Goal: Task Accomplishment & Management: Use online tool/utility

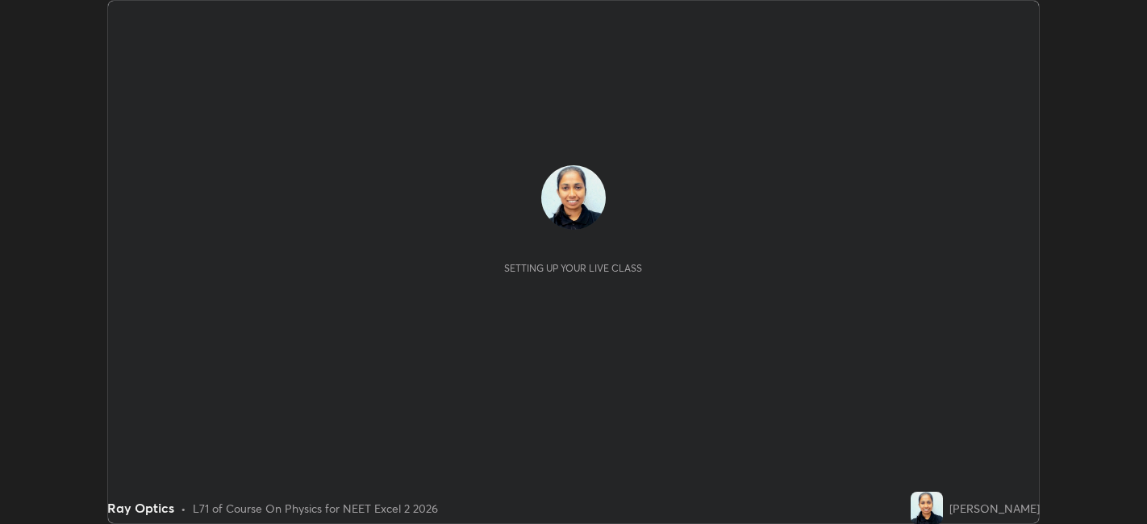
scroll to position [524, 1147]
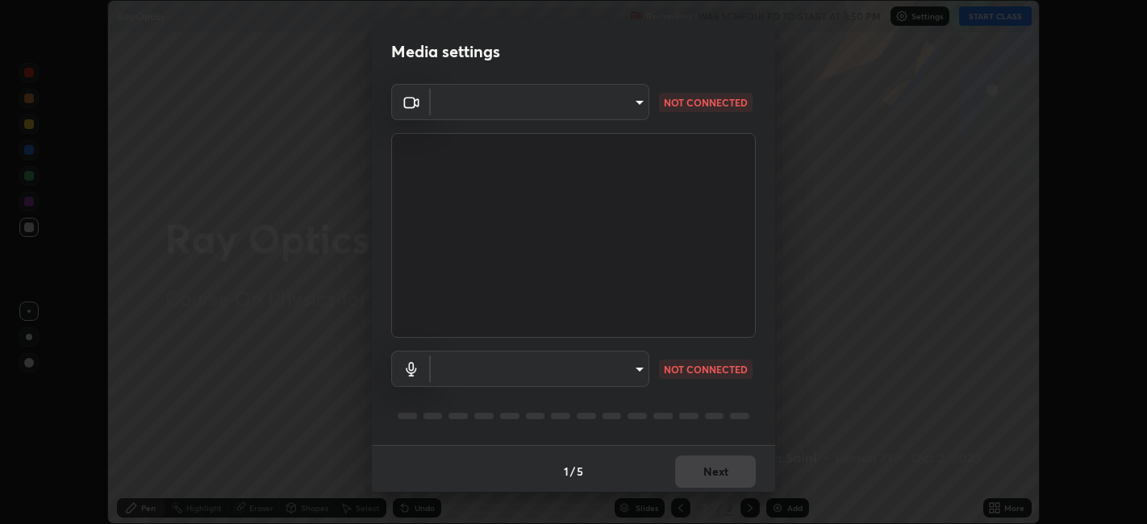
type input "48fc0a16f9878d898b75c0c4e5e46a424a6be3b5c6c23e4932c3d8132f80d268"
type input "default"
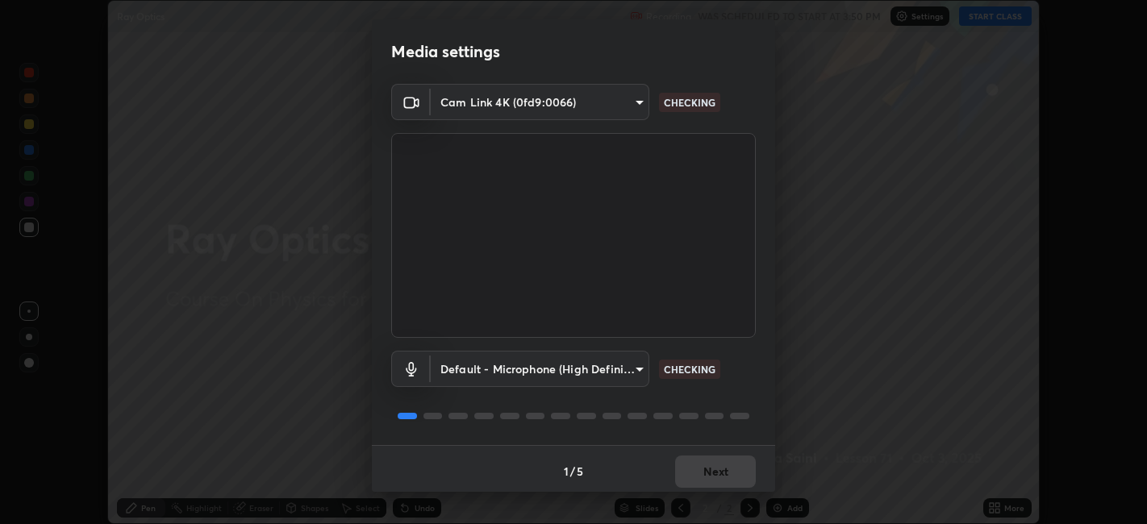
click at [762, 423] on div "Cam Link 4K (0fd9:0066) 48fc0a16f9878d898b75c0c4e5e46a424a6be3b5c6c23e4932c3d81…" at bounding box center [573, 264] width 403 height 361
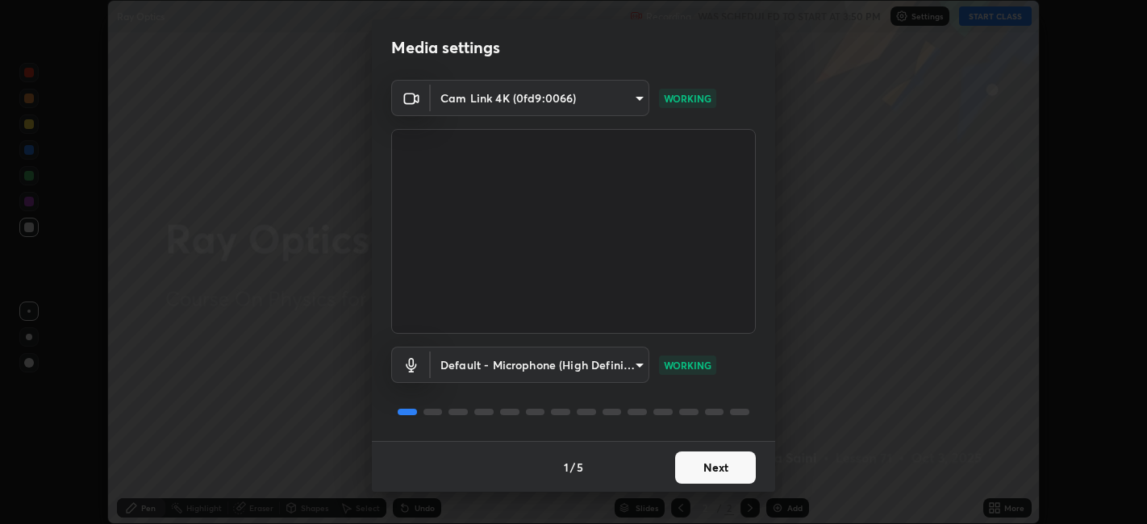
click at [720, 465] on button "Next" at bounding box center [715, 468] width 81 height 32
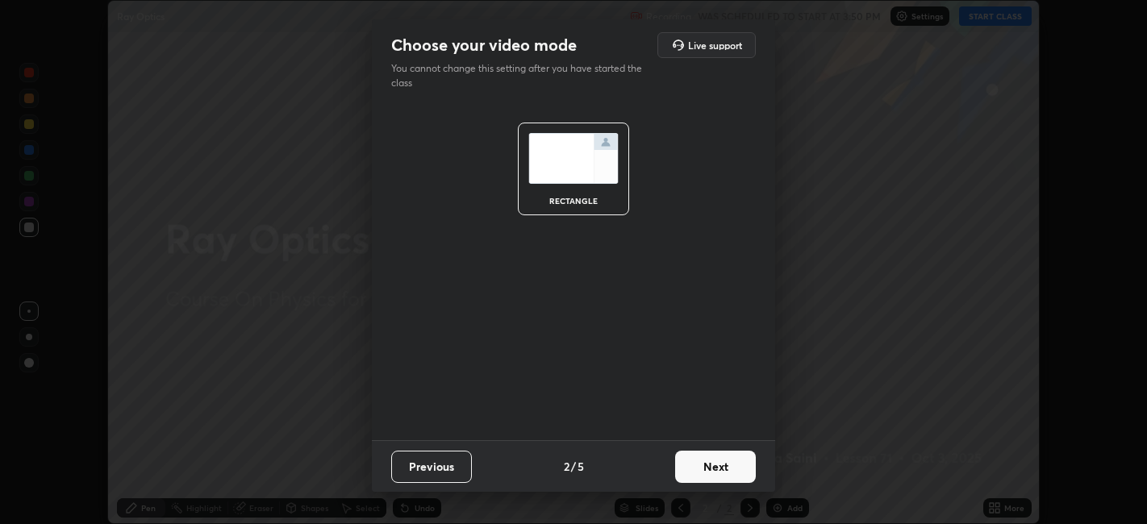
click at [724, 465] on button "Next" at bounding box center [715, 467] width 81 height 32
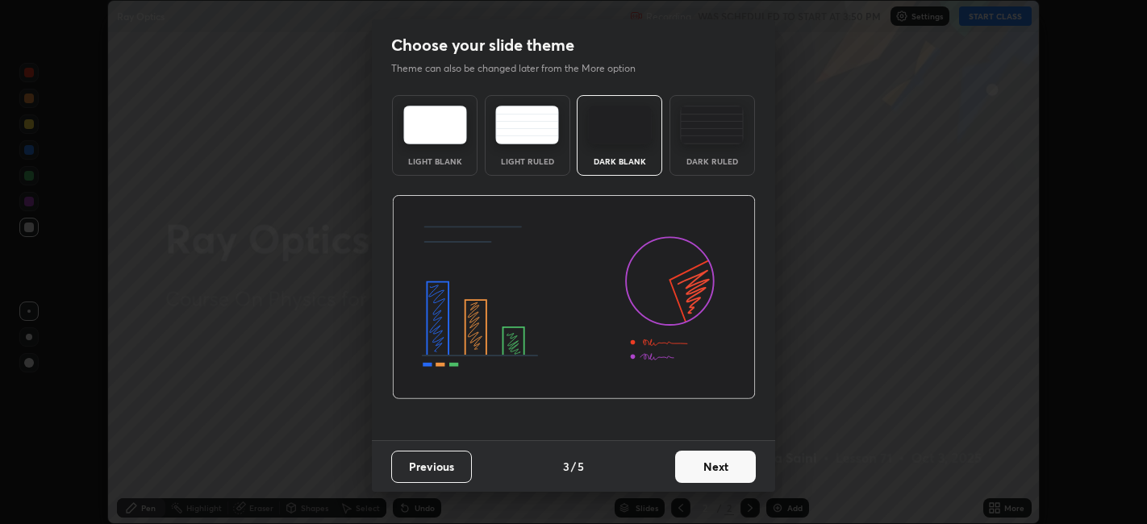
click at [727, 470] on button "Next" at bounding box center [715, 467] width 81 height 32
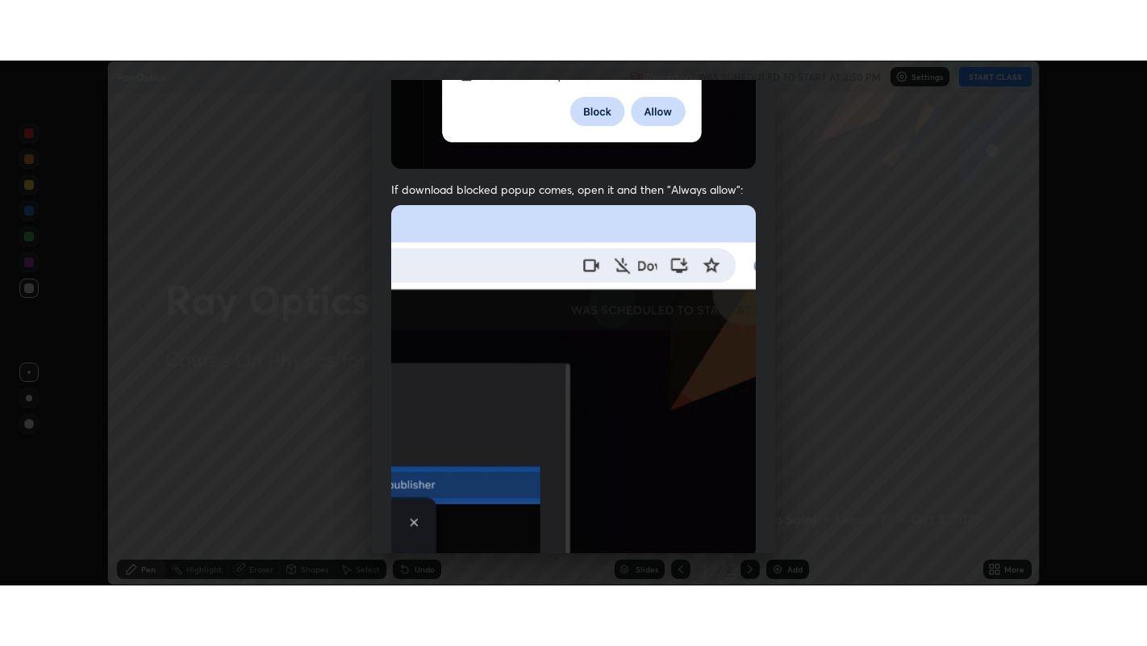
scroll to position [333, 0]
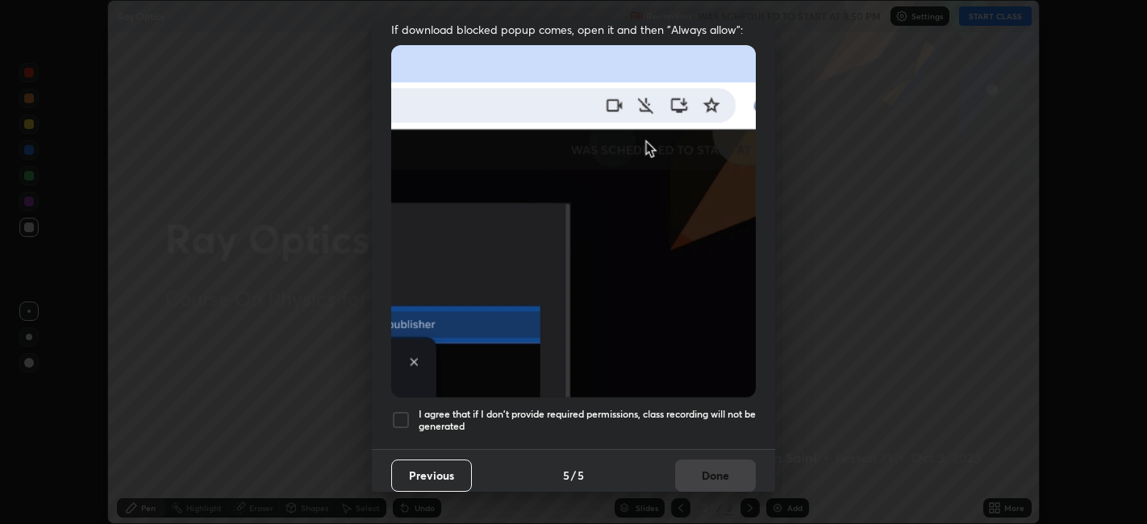
click at [689, 408] on h5 "I agree that if I don't provide required permissions, class recording will not …" at bounding box center [587, 420] width 337 height 25
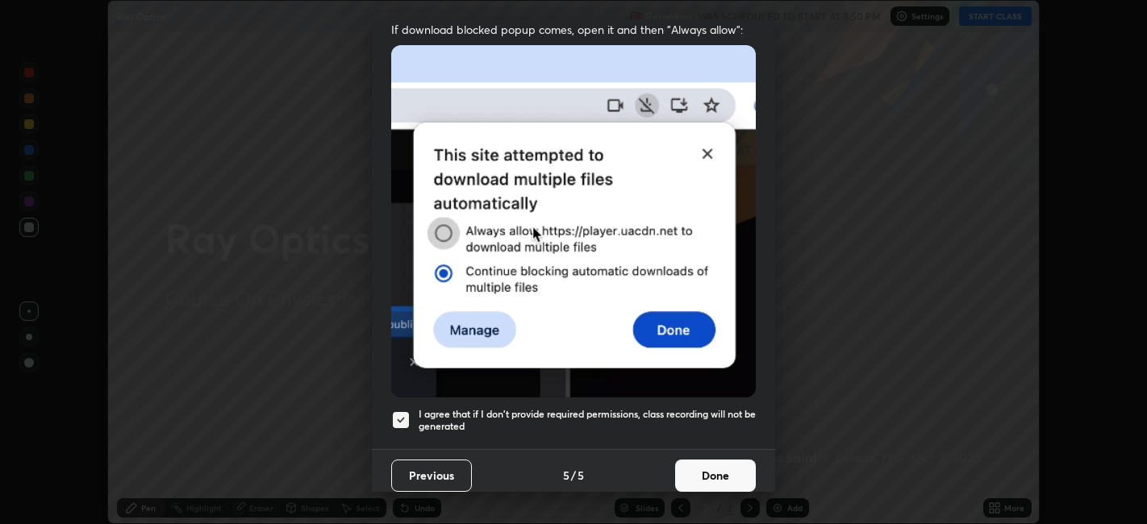
click at [714, 469] on button "Done" at bounding box center [715, 476] width 81 height 32
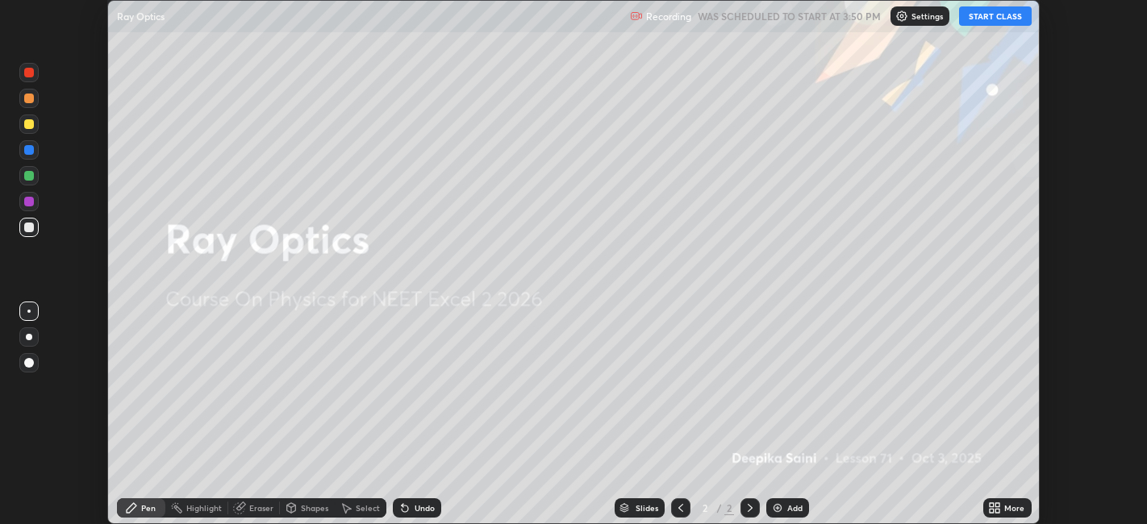
click at [992, 14] on button "START CLASS" at bounding box center [995, 15] width 73 height 19
click at [996, 503] on icon at bounding box center [994, 508] width 13 height 13
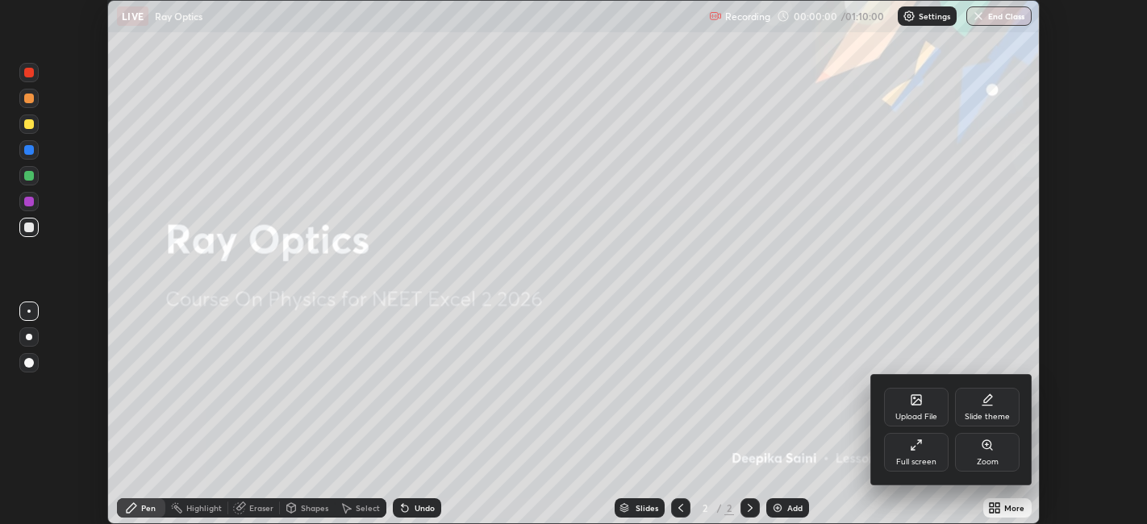
click at [913, 458] on div "Full screen" at bounding box center [916, 462] width 40 height 8
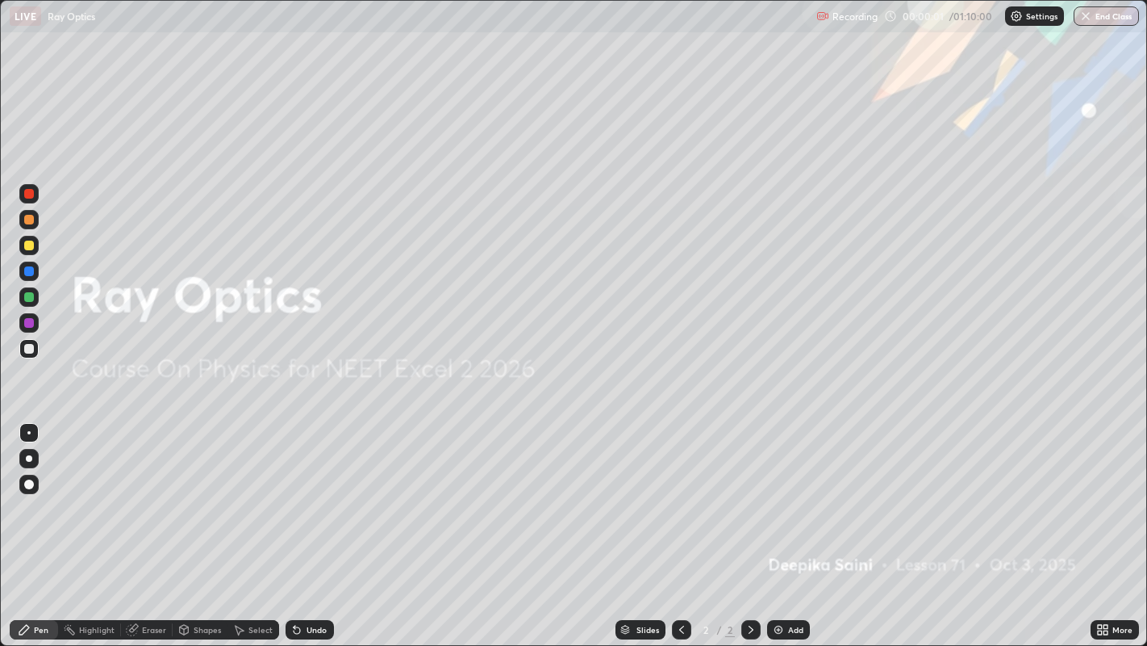
scroll to position [646, 1147]
click at [789, 524] on div "Add" at bounding box center [795, 629] width 15 height 8
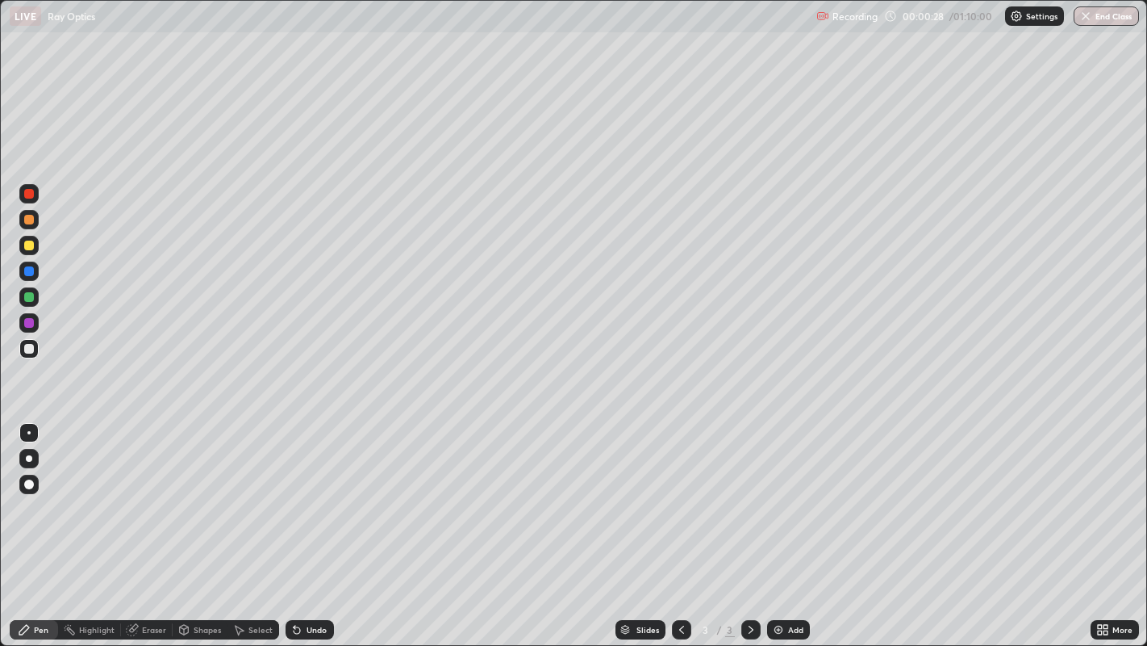
click at [28, 486] on div at bounding box center [29, 484] width 10 height 10
click at [27, 219] on div at bounding box center [29, 220] width 10 height 10
click at [29, 323] on div at bounding box center [29, 323] width 10 height 10
click at [781, 524] on img at bounding box center [778, 629] width 13 height 13
click at [26, 295] on div at bounding box center [29, 297] width 10 height 10
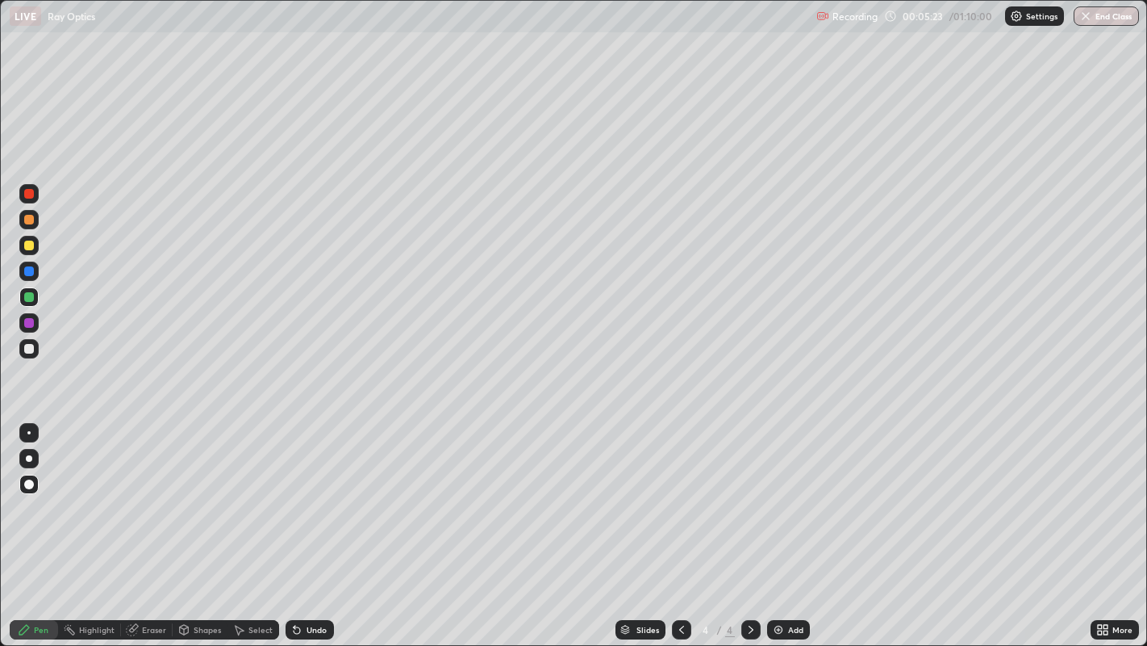
click at [182, 524] on icon at bounding box center [184, 630] width 9 height 10
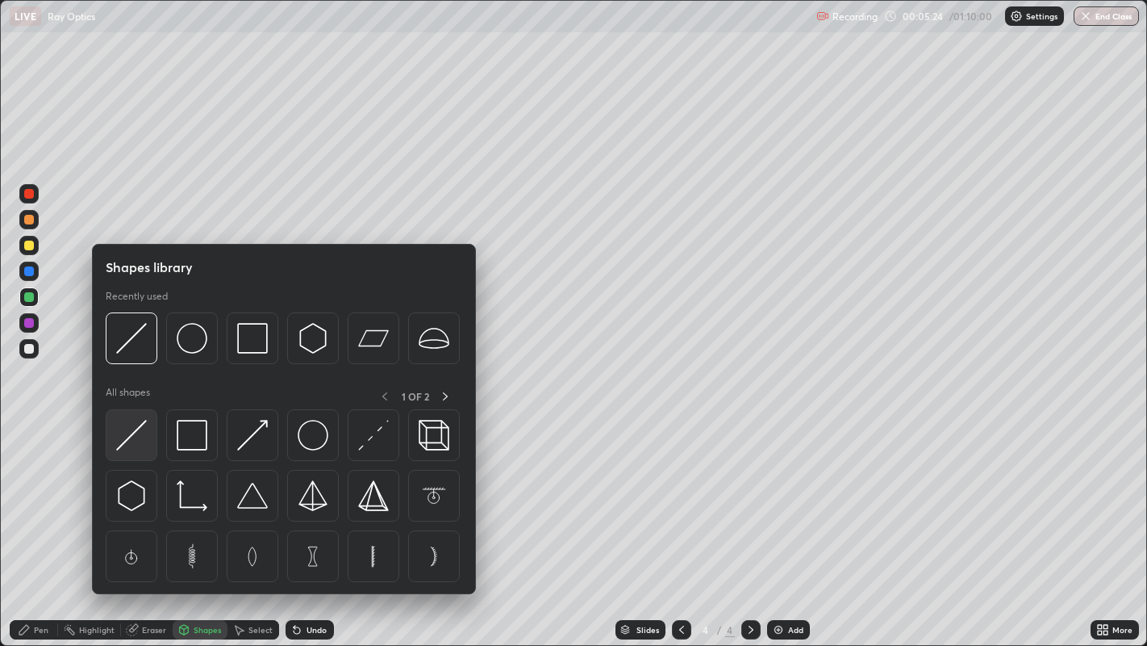
click at [124, 450] on div at bounding box center [132, 435] width 52 height 52
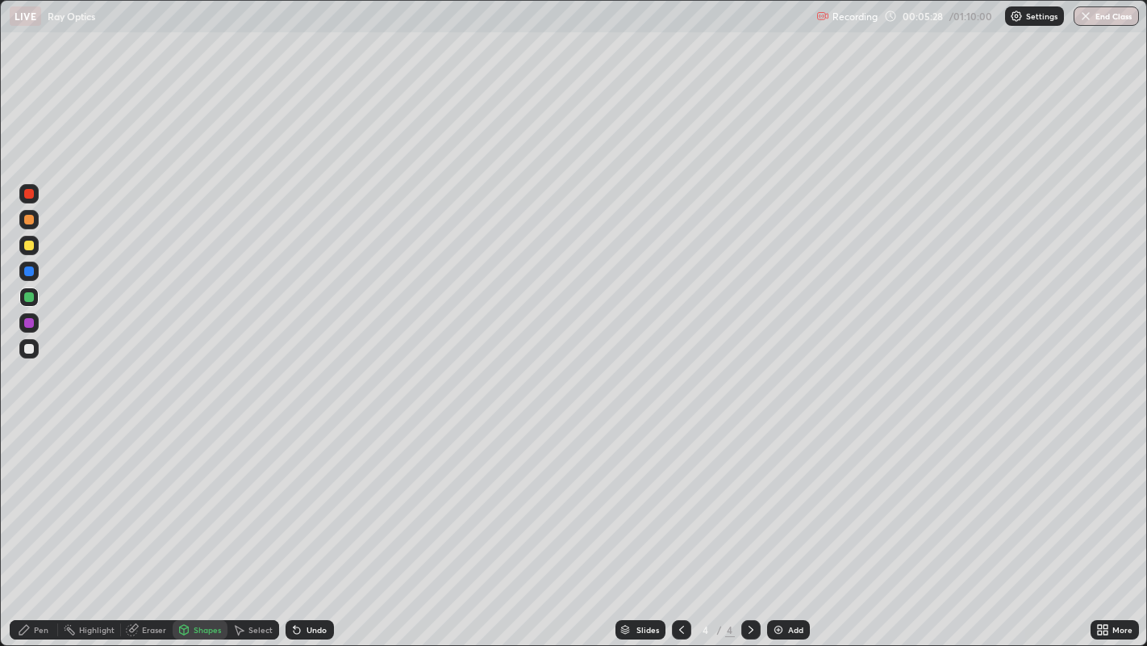
click at [34, 524] on div "Pen" at bounding box center [41, 629] width 15 height 8
click at [186, 524] on icon at bounding box center [184, 630] width 9 height 10
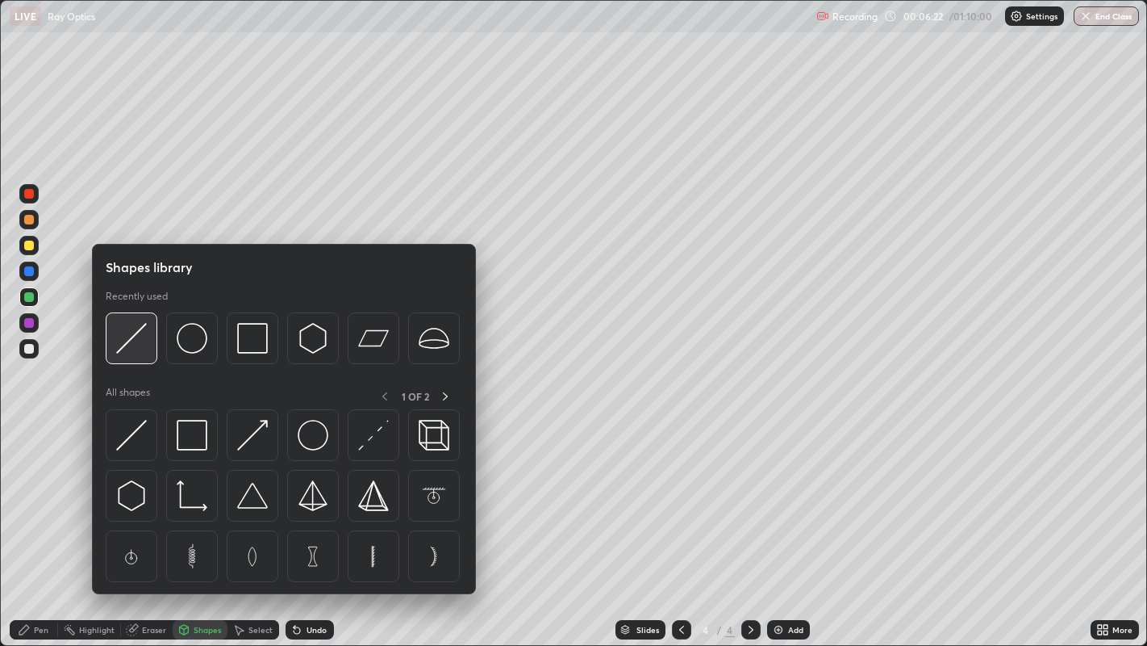
click at [125, 347] on img at bounding box center [131, 338] width 31 height 31
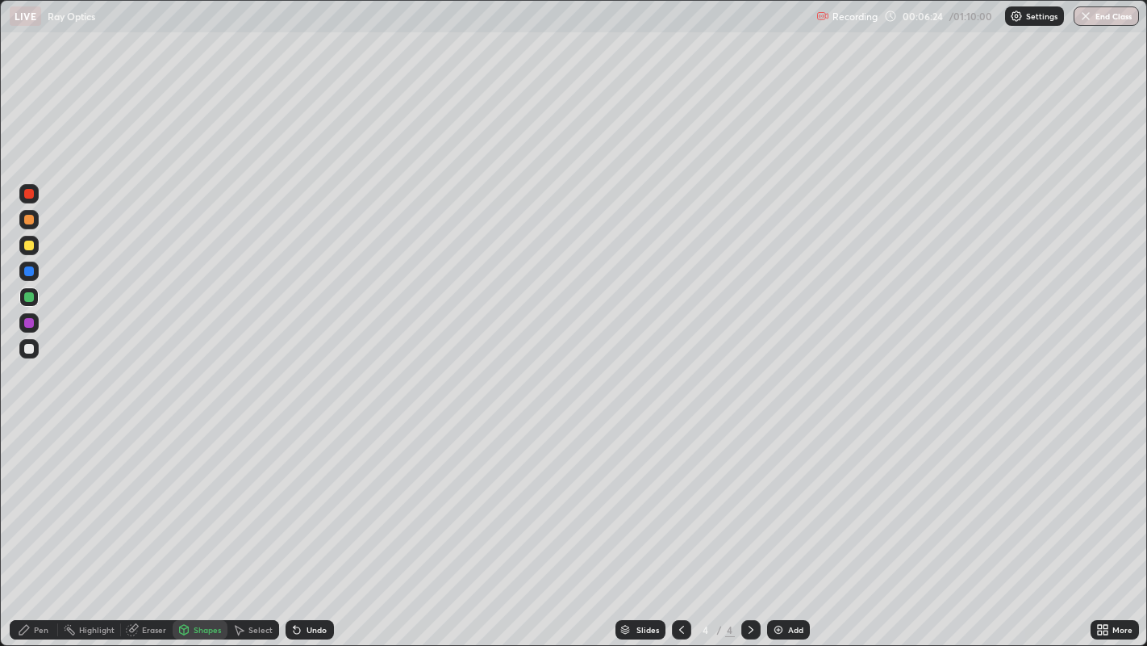
click at [30, 353] on div at bounding box center [29, 349] width 10 height 10
click at [149, 524] on div "Eraser" at bounding box center [154, 629] width 24 height 8
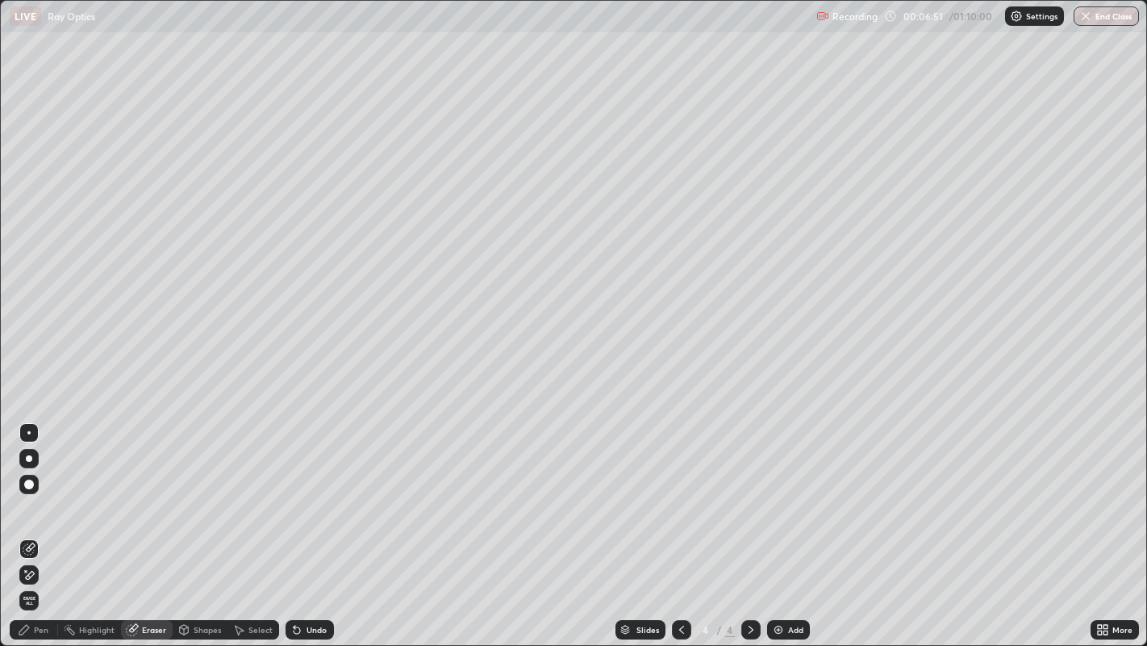
click at [38, 524] on div "Pen" at bounding box center [41, 629] width 15 height 8
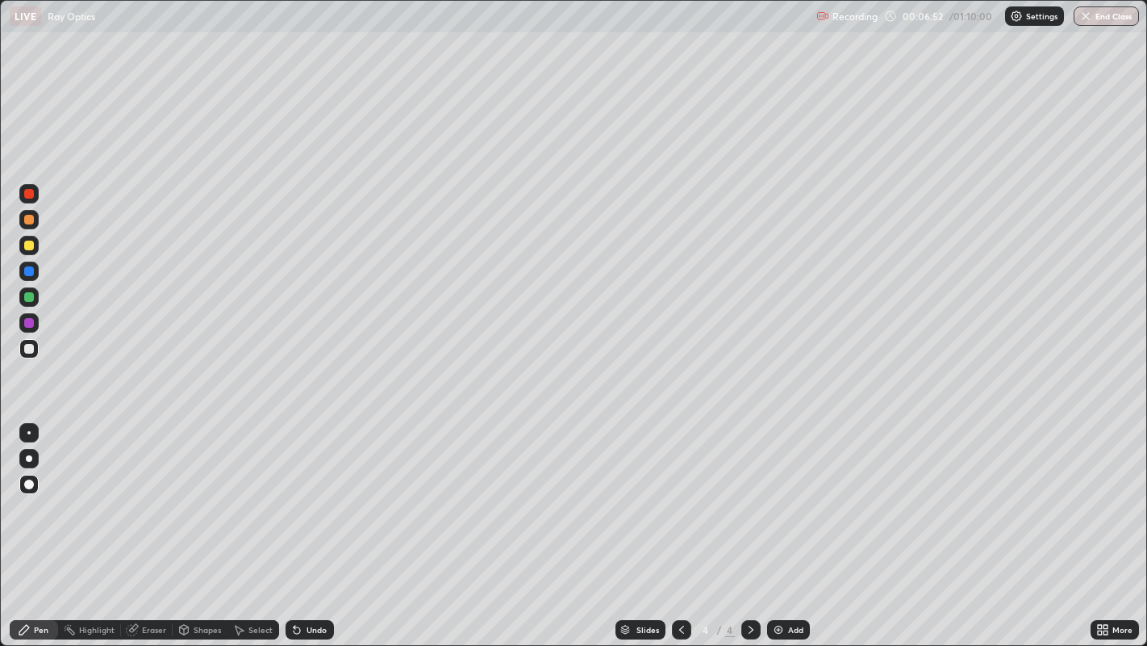
click at [30, 274] on div at bounding box center [29, 271] width 10 height 10
click at [31, 322] on div at bounding box center [29, 323] width 10 height 10
click at [788, 524] on div "Add" at bounding box center [795, 629] width 15 height 8
click at [30, 301] on div at bounding box center [29, 297] width 10 height 10
click at [28, 244] on div at bounding box center [29, 245] width 10 height 10
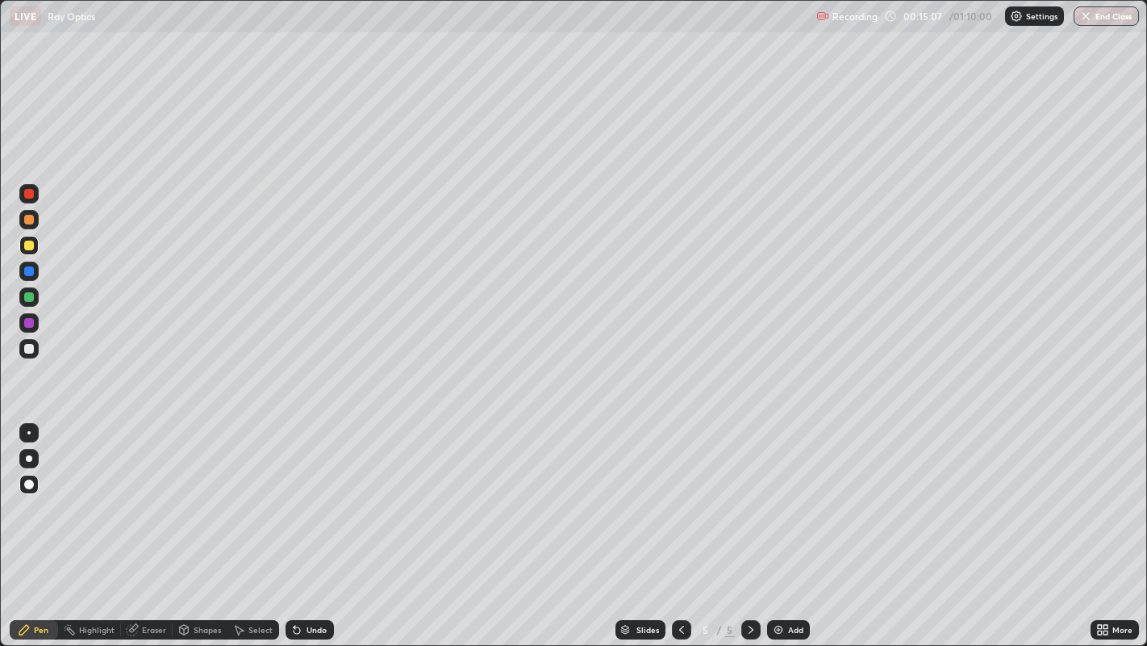
click at [22, 201] on div at bounding box center [28, 193] width 19 height 19
click at [781, 524] on img at bounding box center [778, 629] width 13 height 13
click at [249, 524] on div "Select" at bounding box center [261, 629] width 24 height 8
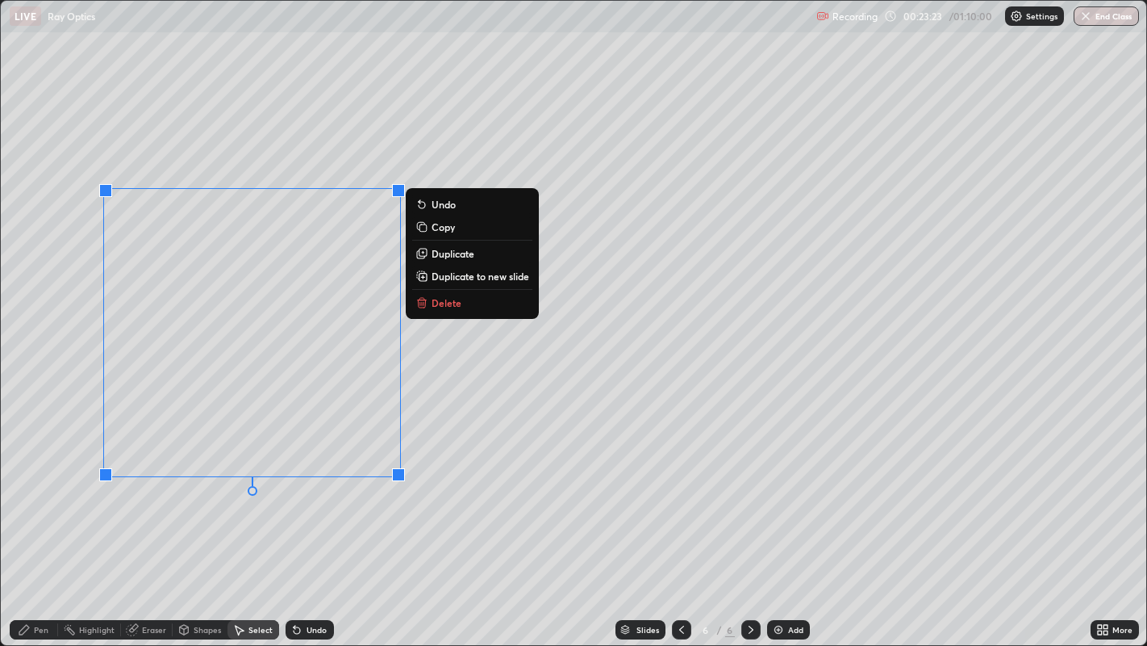
click at [463, 297] on button "Delete" at bounding box center [472, 302] width 120 height 19
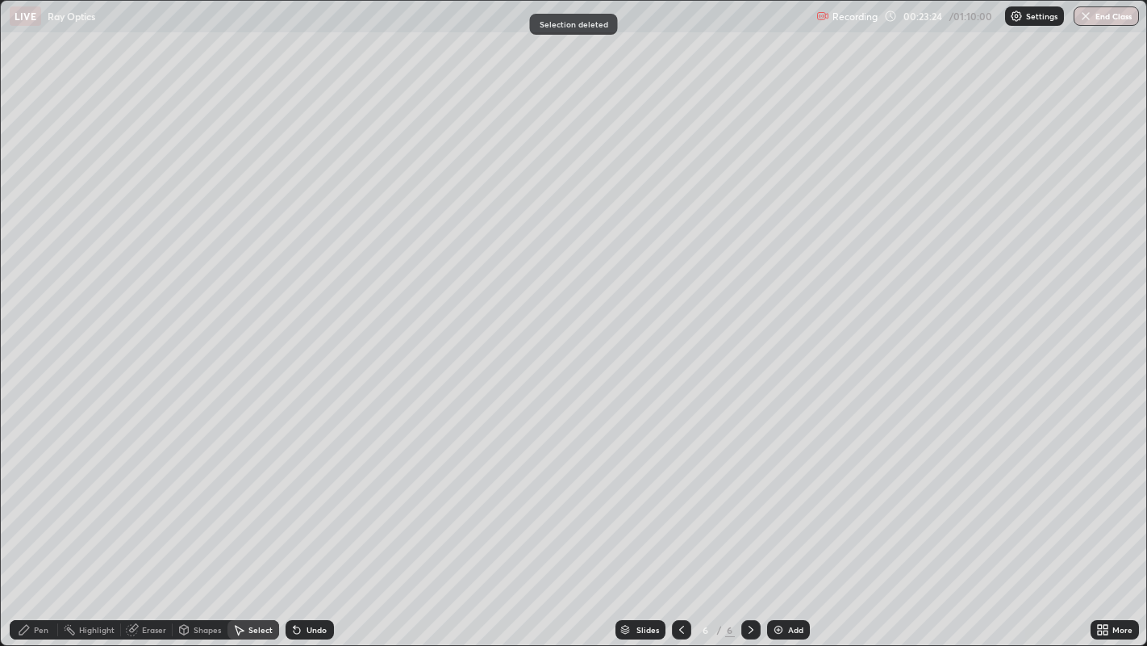
click at [36, 524] on div "Pen" at bounding box center [41, 629] width 15 height 8
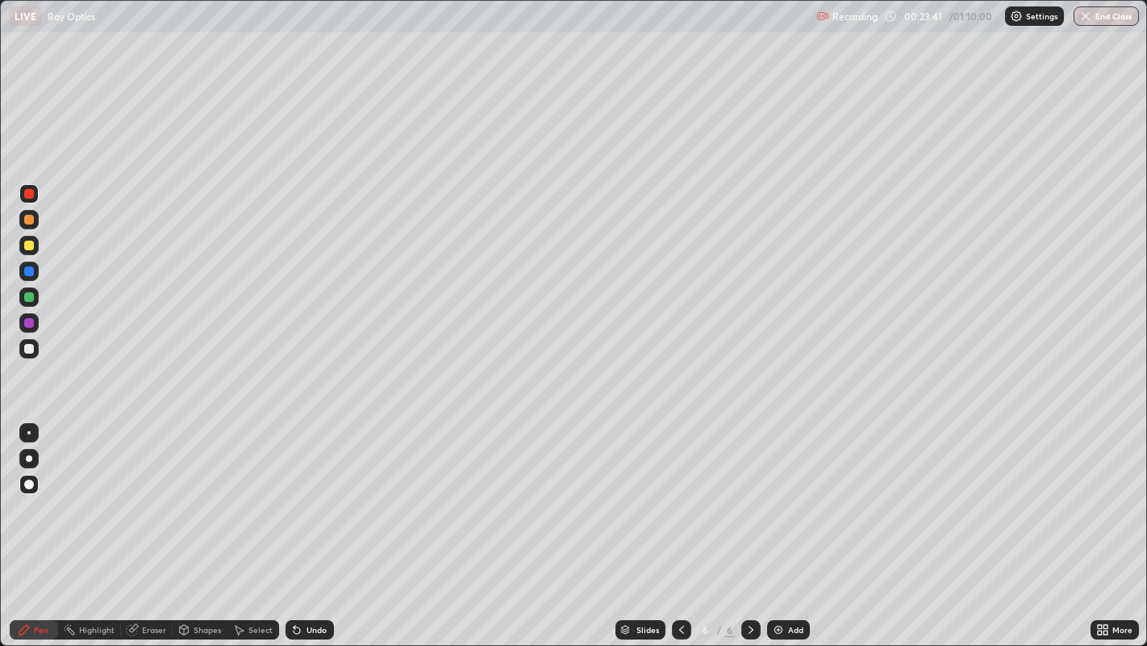
click at [26, 297] on div at bounding box center [29, 297] width 10 height 10
click at [309, 524] on div "Undo" at bounding box center [317, 629] width 20 height 8
click at [310, 524] on div "Undo" at bounding box center [317, 629] width 20 height 8
click at [28, 215] on div at bounding box center [29, 220] width 10 height 10
click at [26, 193] on div at bounding box center [29, 194] width 10 height 10
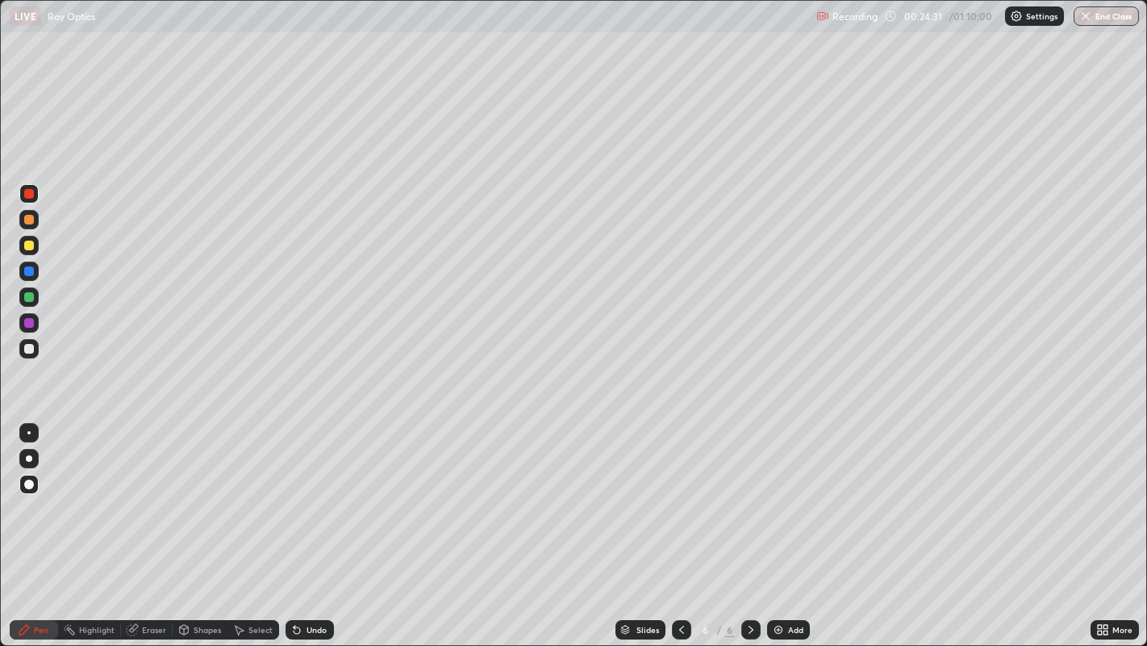
click at [30, 269] on div at bounding box center [29, 271] width 10 height 10
click at [28, 323] on div at bounding box center [29, 323] width 10 height 10
click at [30, 345] on div at bounding box center [29, 349] width 10 height 10
click at [28, 249] on div at bounding box center [29, 245] width 10 height 10
click at [314, 524] on div "Undo" at bounding box center [317, 629] width 20 height 8
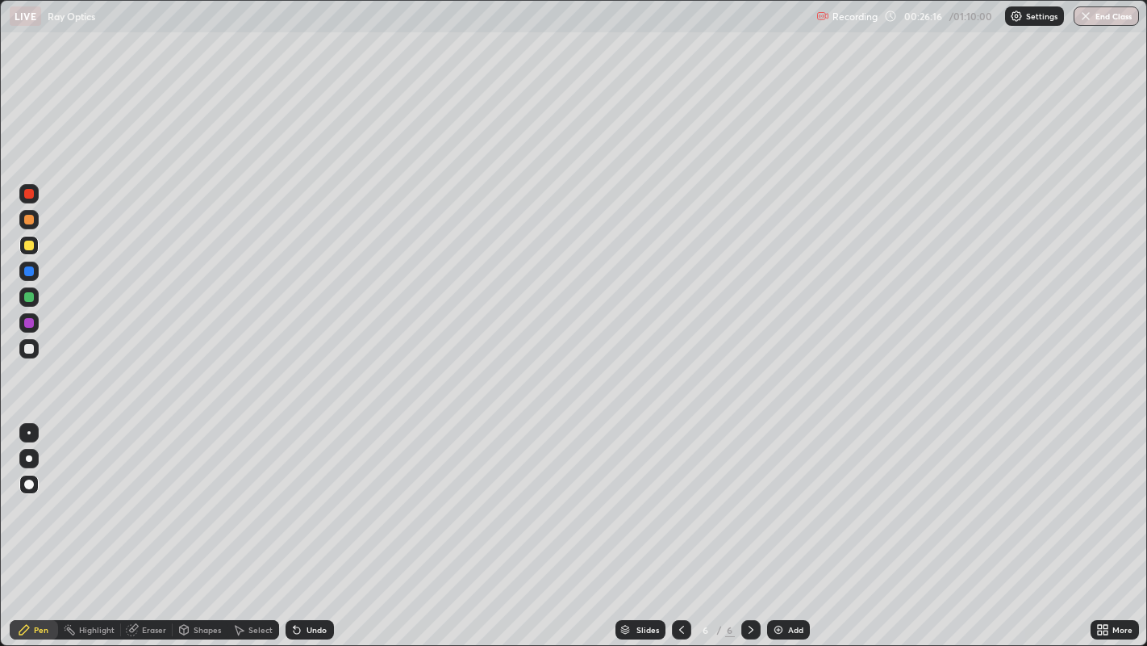
click at [24, 215] on div at bounding box center [28, 219] width 19 height 19
click at [27, 189] on div at bounding box center [29, 194] width 10 height 10
click at [310, 524] on div "Undo" at bounding box center [317, 629] width 20 height 8
click at [303, 524] on div "Undo" at bounding box center [310, 629] width 48 height 19
click at [310, 524] on div "Undo" at bounding box center [317, 629] width 20 height 8
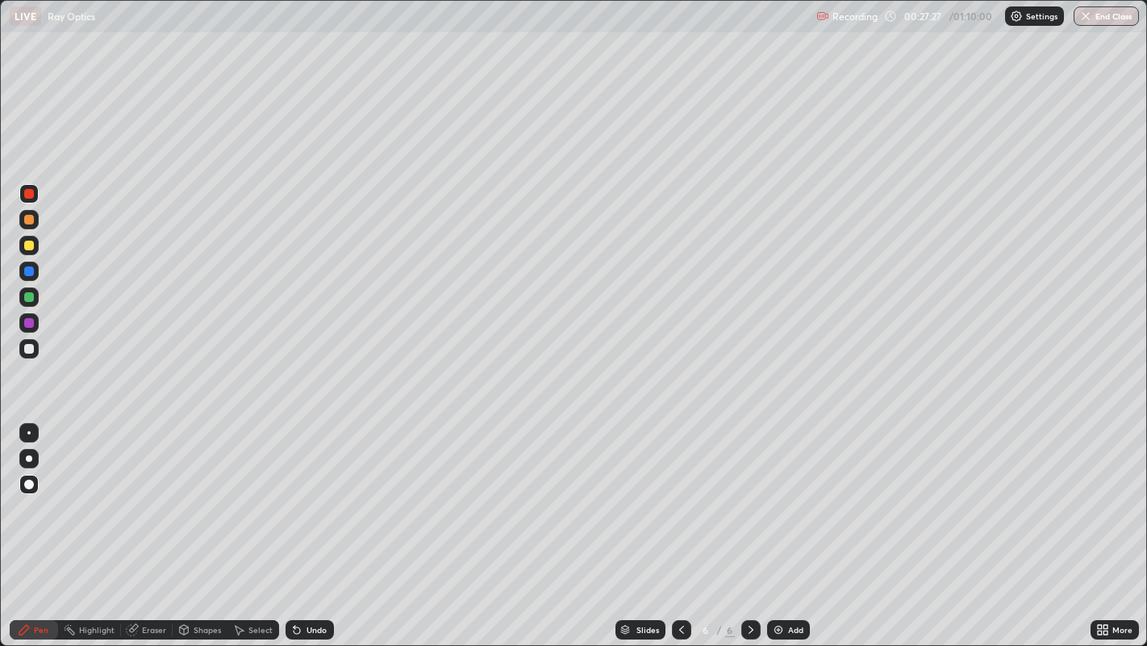
click at [314, 524] on div "Undo" at bounding box center [317, 629] width 20 height 8
click at [31, 348] on div at bounding box center [29, 349] width 10 height 10
click at [27, 270] on div at bounding box center [29, 271] width 10 height 10
click at [249, 524] on div "Select" at bounding box center [261, 629] width 24 height 8
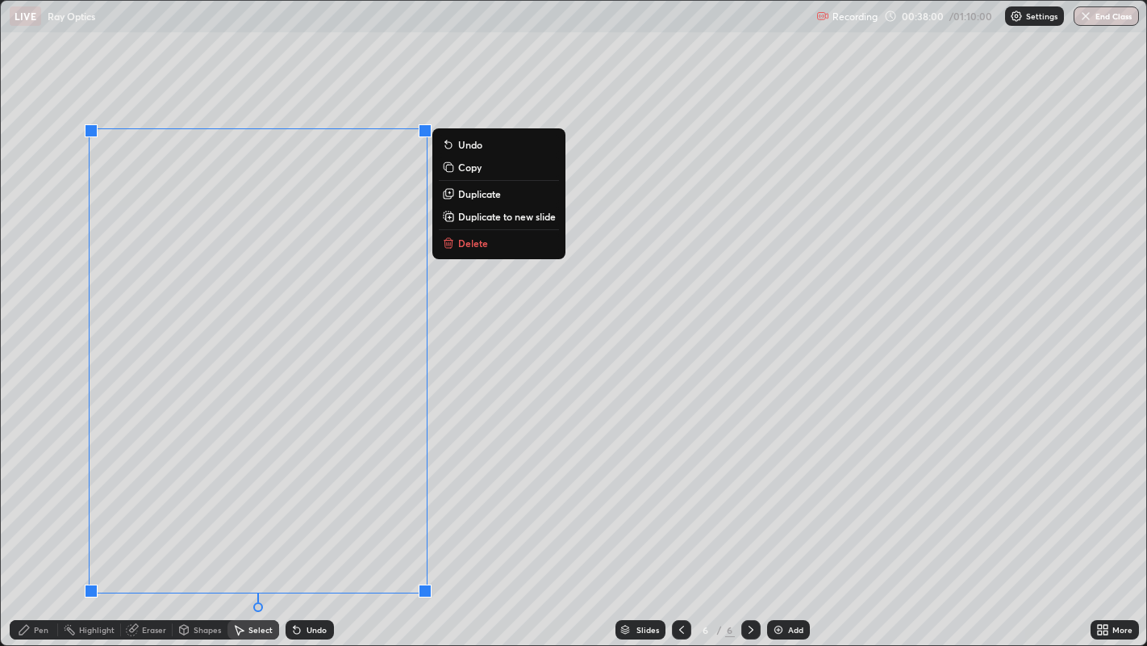
click at [453, 242] on icon at bounding box center [448, 242] width 13 height 13
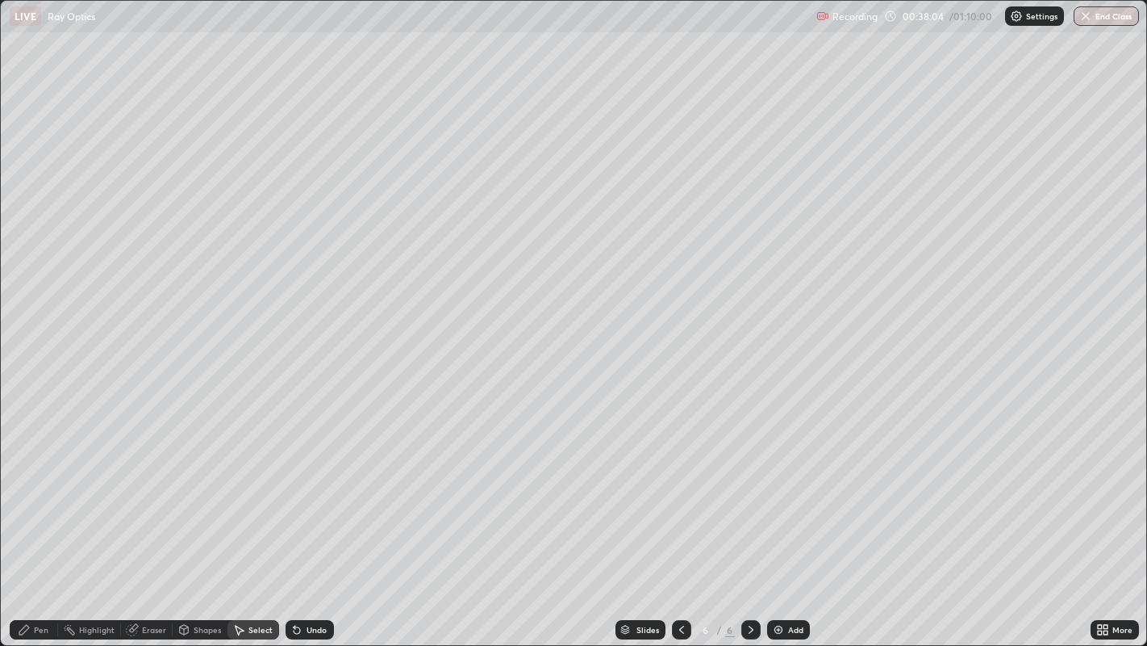
click at [242, 524] on icon at bounding box center [240, 630] width 9 height 10
click at [27, 524] on icon at bounding box center [24, 630] width 10 height 10
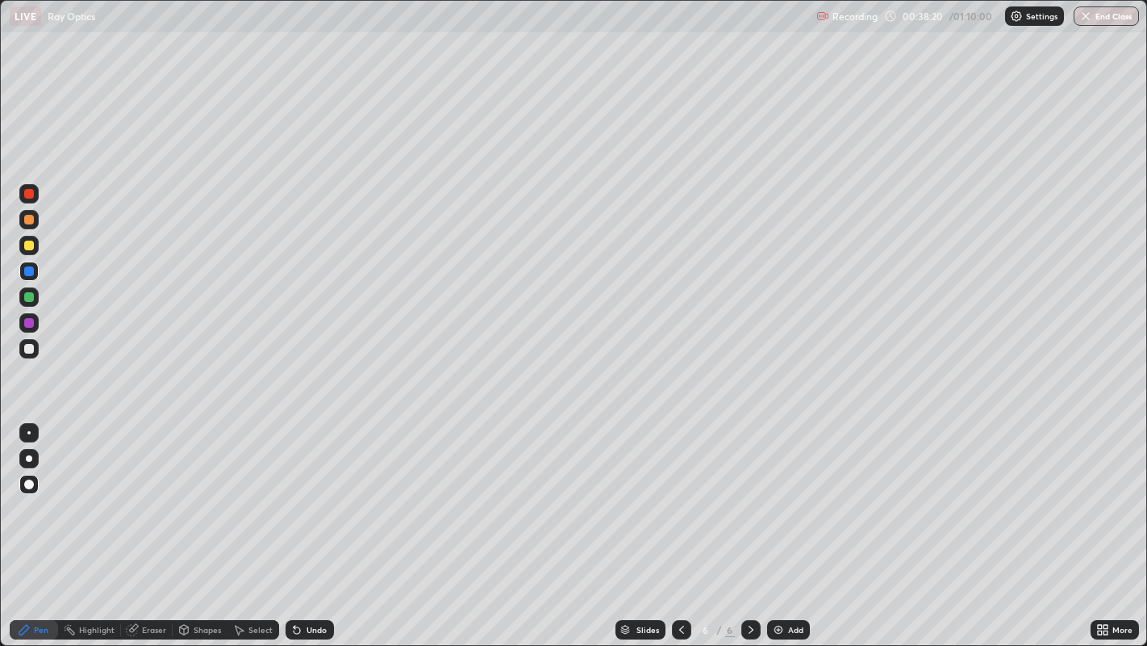
click at [27, 219] on div at bounding box center [29, 220] width 10 height 10
click at [28, 294] on div at bounding box center [29, 297] width 10 height 10
click at [308, 524] on div "Undo" at bounding box center [317, 629] width 20 height 8
click at [310, 524] on div "Undo" at bounding box center [310, 629] width 48 height 19
click at [148, 524] on div "Eraser" at bounding box center [154, 629] width 24 height 8
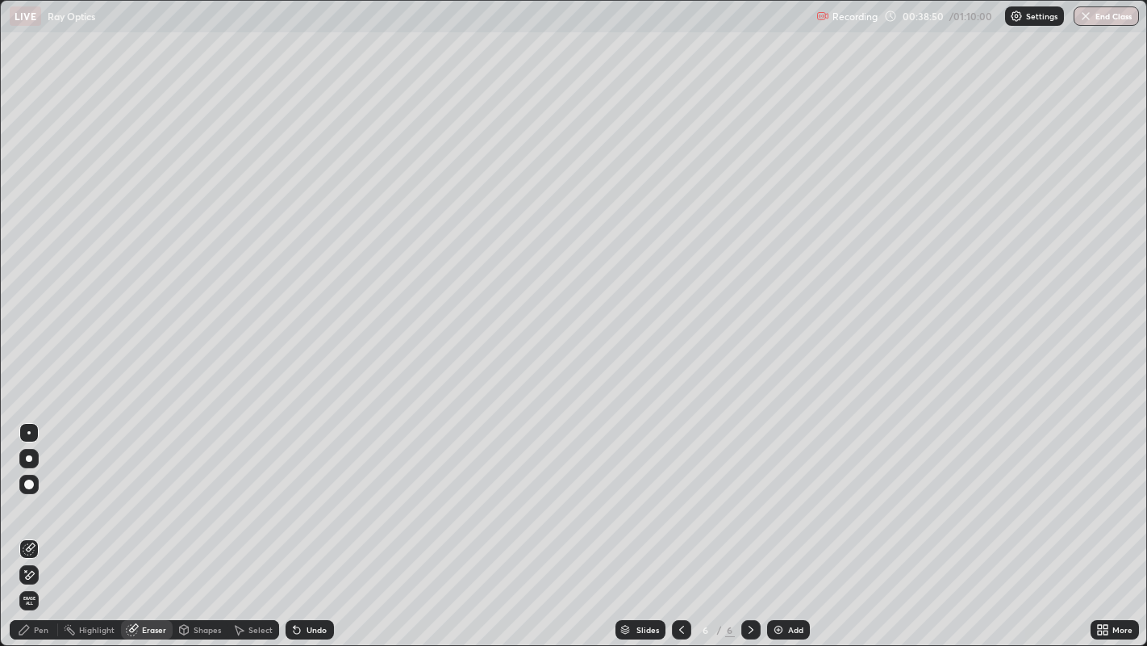
click at [44, 524] on div "Pen" at bounding box center [41, 629] width 15 height 8
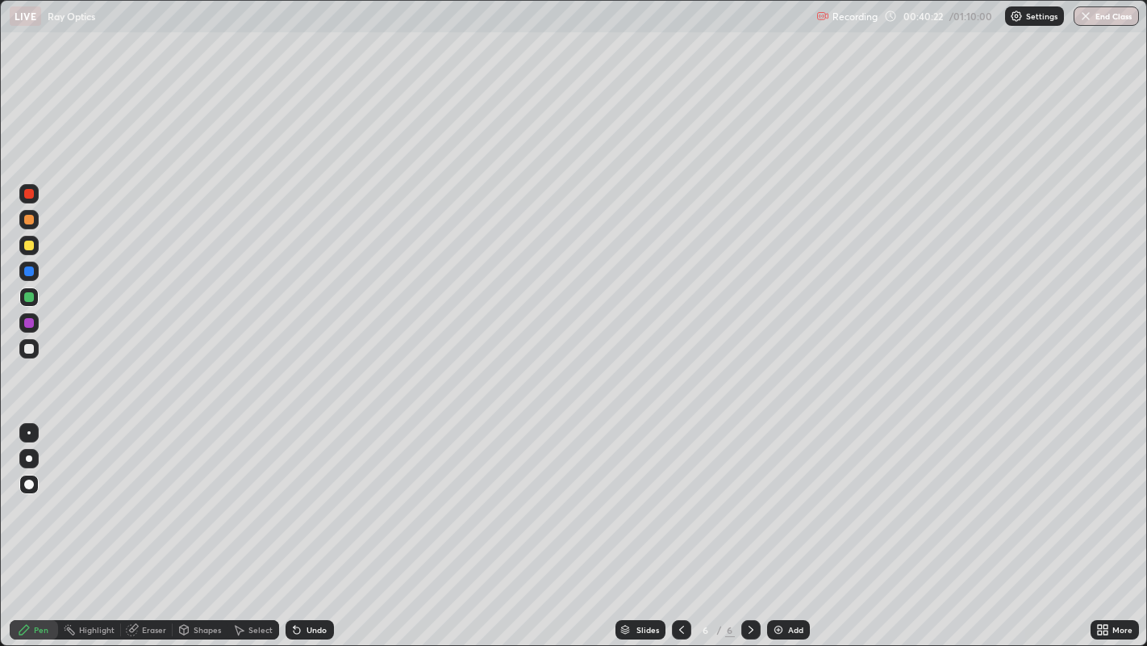
click at [788, 524] on div "Add" at bounding box center [795, 629] width 15 height 8
click at [672, 524] on div at bounding box center [681, 629] width 19 height 19
click at [749, 524] on icon at bounding box center [751, 629] width 13 height 13
click at [26, 274] on div at bounding box center [29, 271] width 10 height 10
click at [188, 524] on icon at bounding box center [184, 629] width 13 height 13
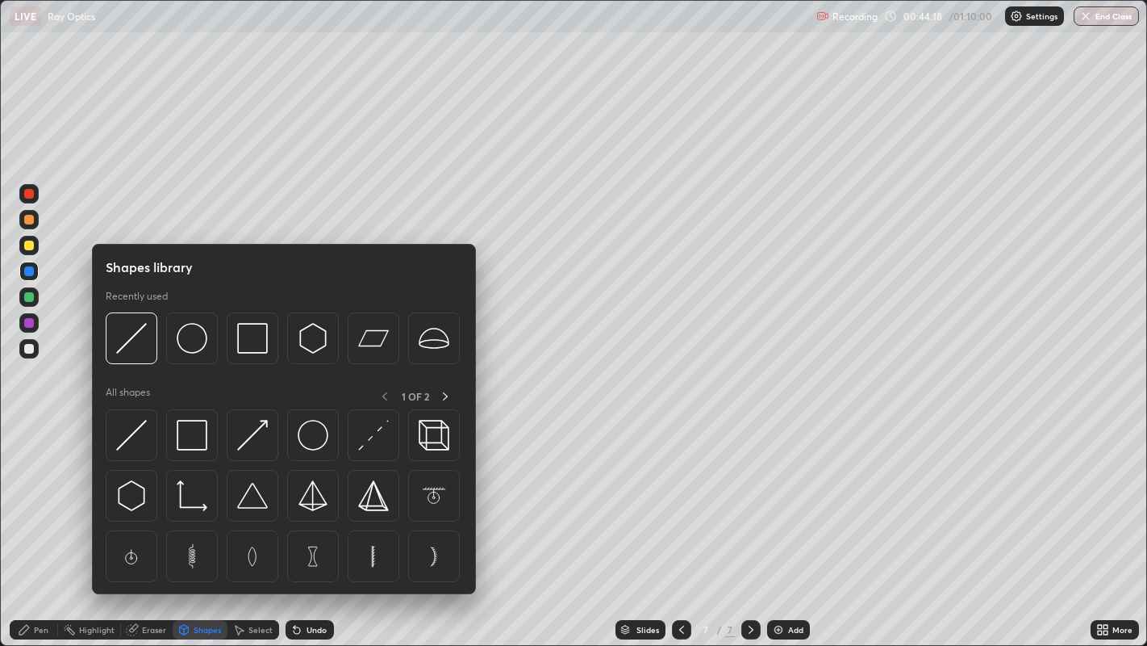
click at [132, 342] on img at bounding box center [131, 338] width 31 height 31
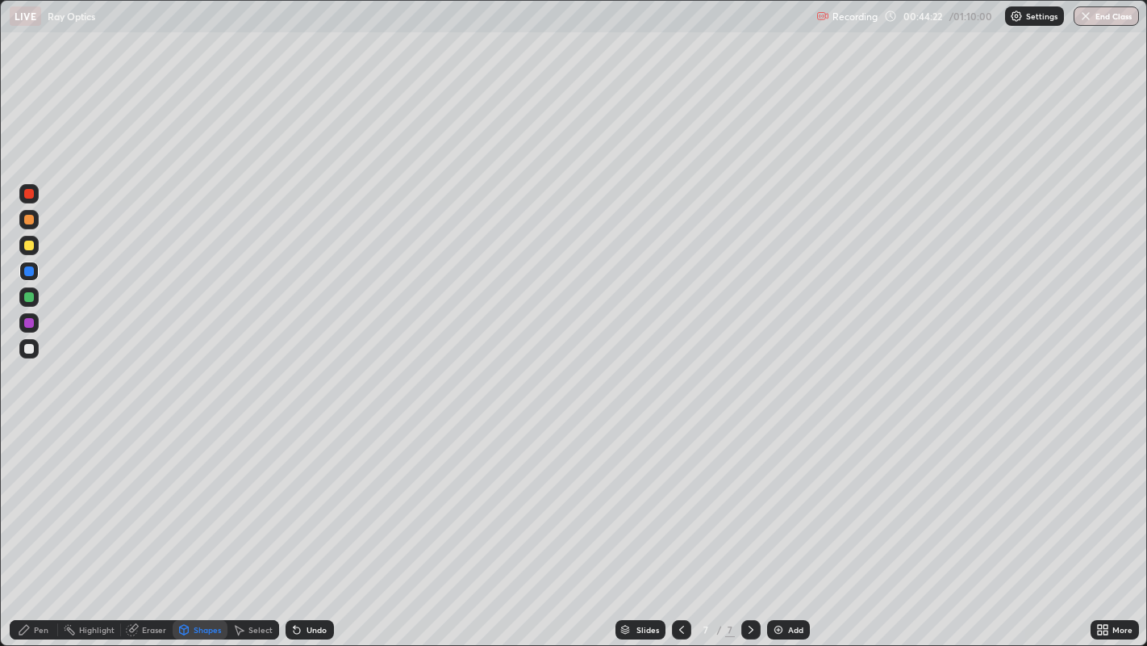
click at [40, 524] on div "Pen" at bounding box center [41, 629] width 15 height 8
click at [29, 351] on div at bounding box center [29, 349] width 10 height 10
click at [199, 524] on div "Shapes" at bounding box center [207, 629] width 27 height 8
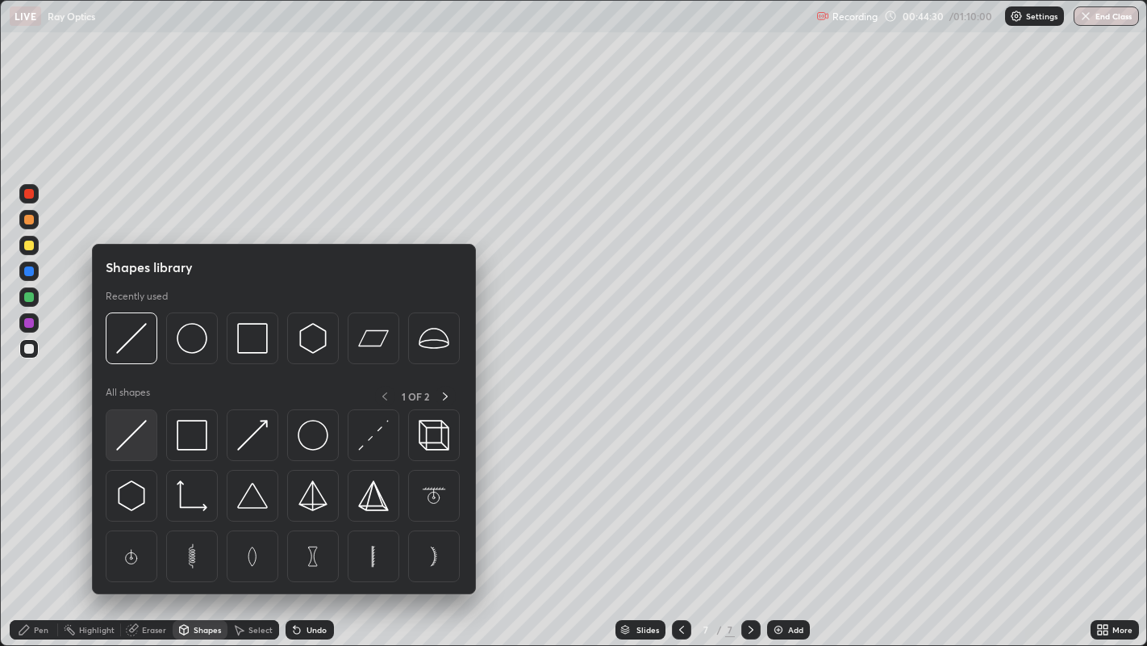
click at [133, 436] on img at bounding box center [131, 435] width 31 height 31
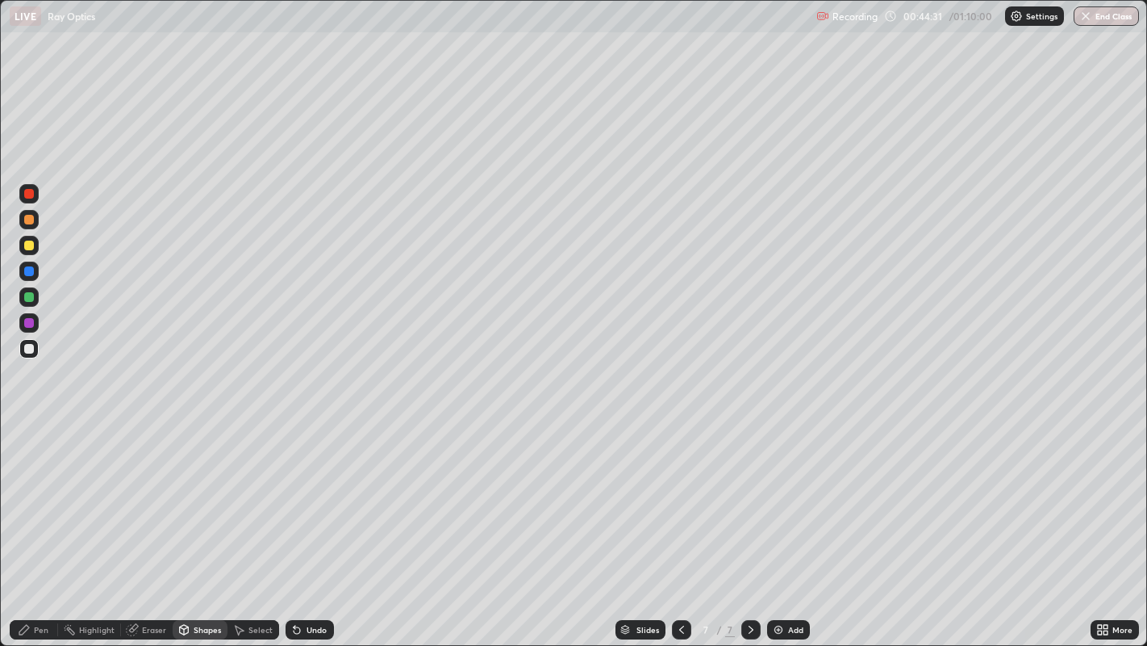
click at [28, 194] on div at bounding box center [29, 194] width 10 height 10
click at [24, 295] on div at bounding box center [29, 297] width 10 height 10
click at [194, 524] on div "Shapes" at bounding box center [207, 629] width 27 height 8
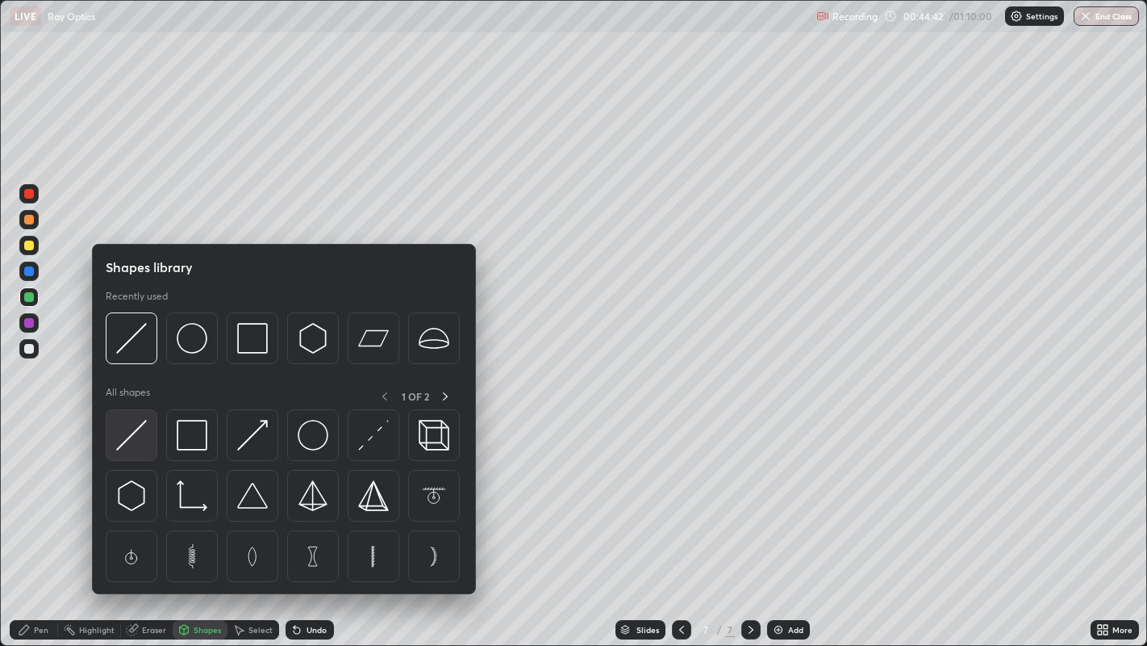
click at [130, 436] on img at bounding box center [131, 435] width 31 height 31
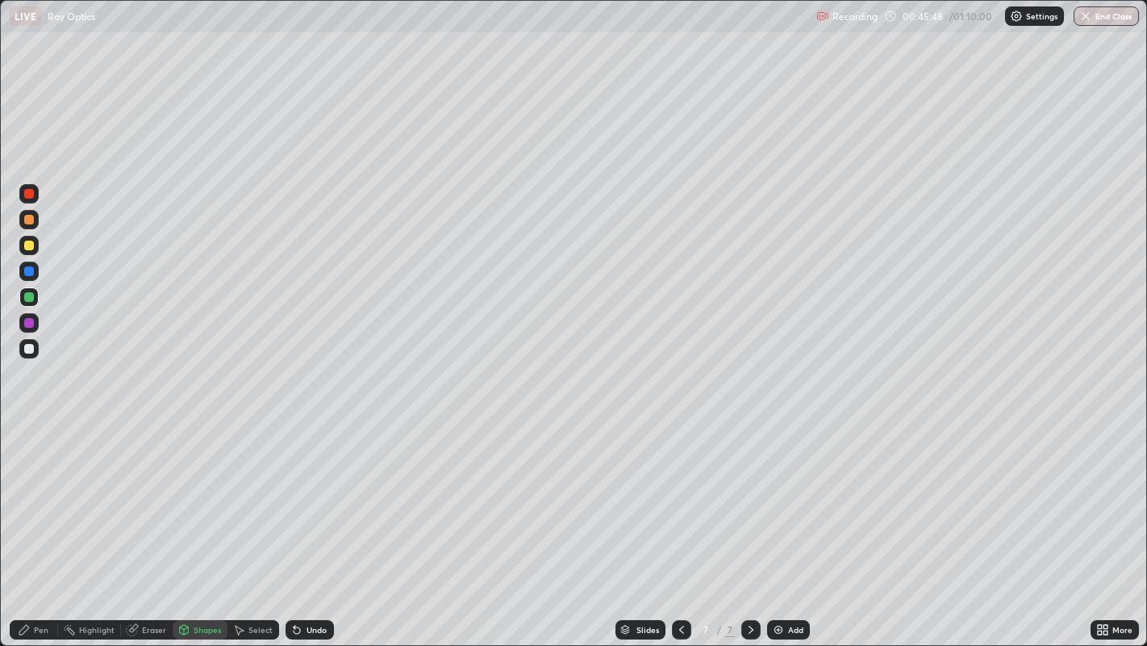
click at [30, 249] on div at bounding box center [29, 245] width 10 height 10
click at [31, 267] on div at bounding box center [29, 271] width 10 height 10
click at [311, 524] on div "Undo" at bounding box center [317, 629] width 20 height 8
click at [144, 524] on div "Eraser" at bounding box center [154, 629] width 24 height 8
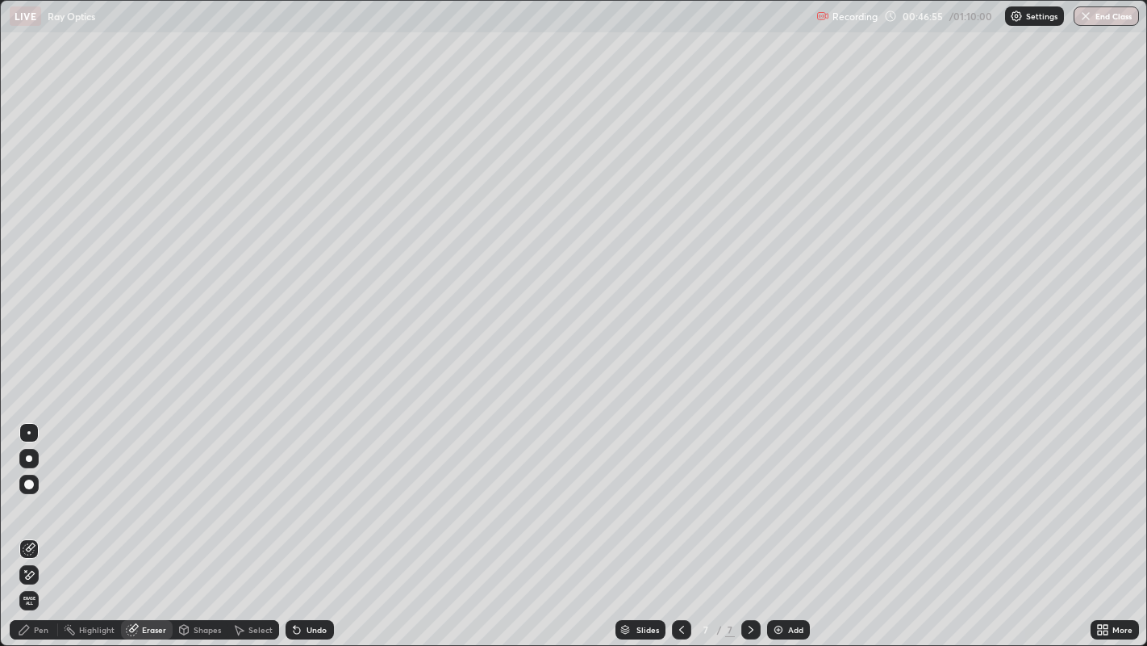
click at [319, 524] on div "Undo" at bounding box center [310, 629] width 48 height 19
click at [42, 524] on div "Pen" at bounding box center [34, 629] width 48 height 19
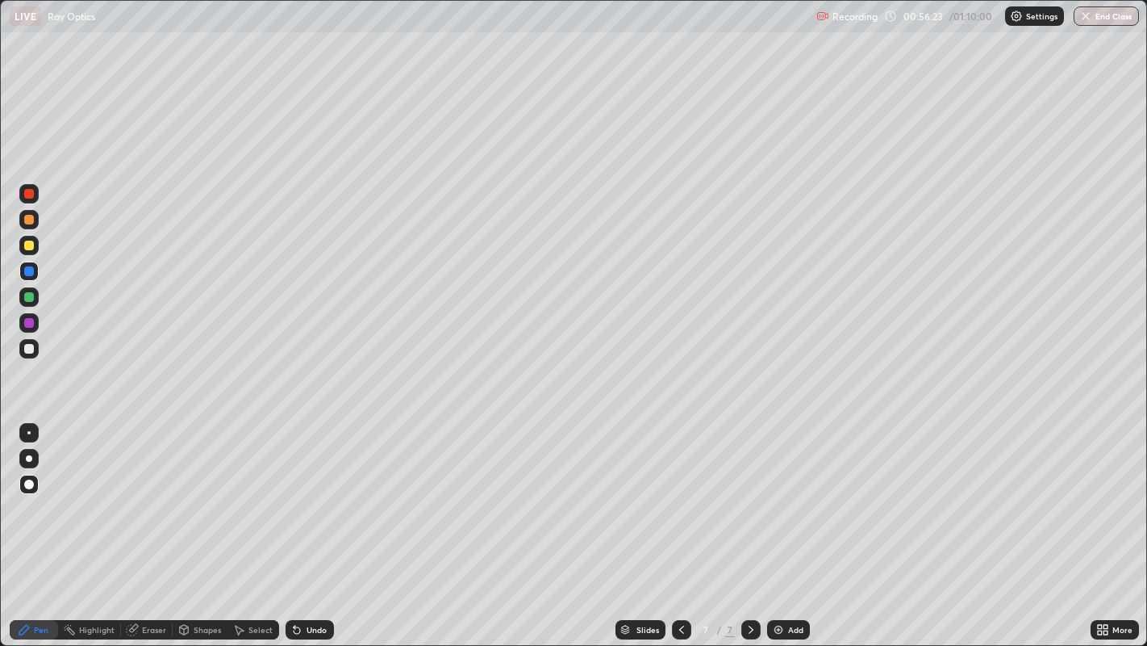
click at [788, 524] on div "Add" at bounding box center [795, 629] width 15 height 8
click at [28, 349] on div at bounding box center [29, 349] width 10 height 10
click at [31, 321] on div at bounding box center [29, 323] width 10 height 10
click at [27, 270] on div at bounding box center [29, 271] width 10 height 10
click at [307, 524] on div "Undo" at bounding box center [317, 629] width 20 height 8
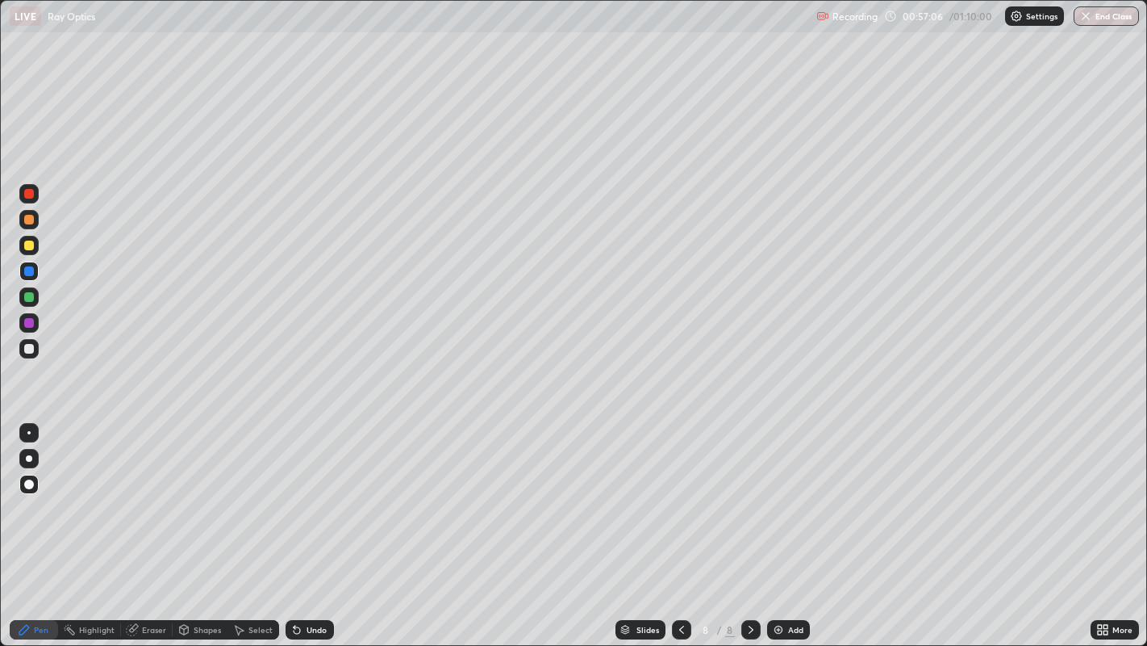
click at [303, 524] on div "Undo" at bounding box center [310, 629] width 48 height 19
click at [201, 524] on div "Shapes" at bounding box center [207, 629] width 27 height 8
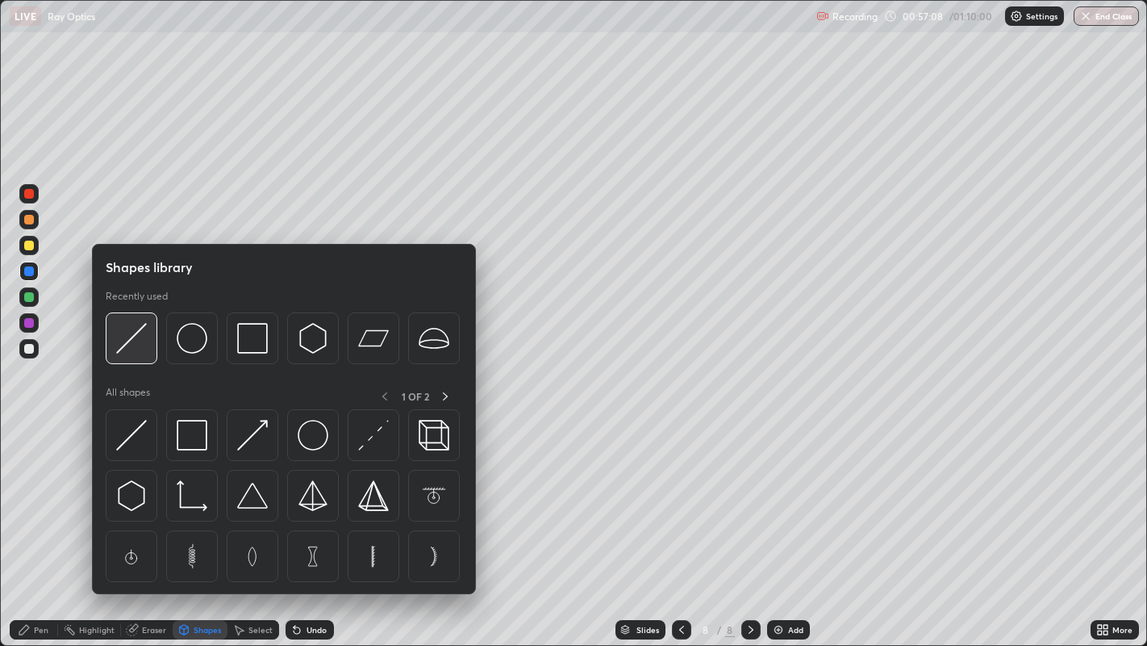
click at [119, 348] on img at bounding box center [131, 338] width 31 height 31
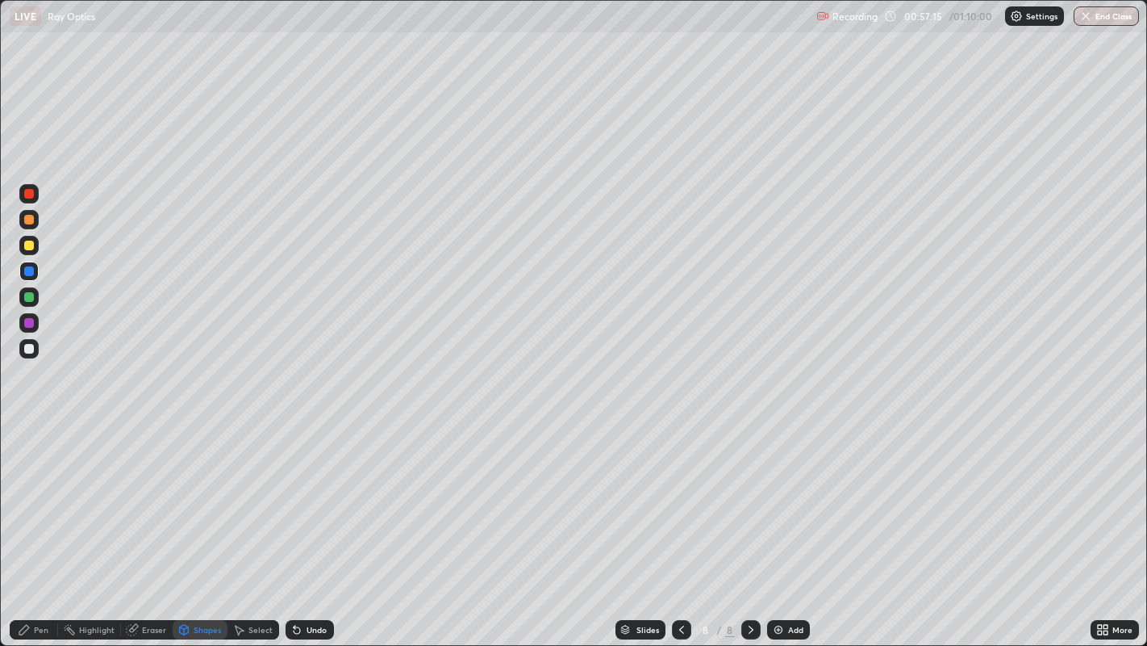
click at [194, 524] on div "Shapes" at bounding box center [200, 629] width 55 height 19
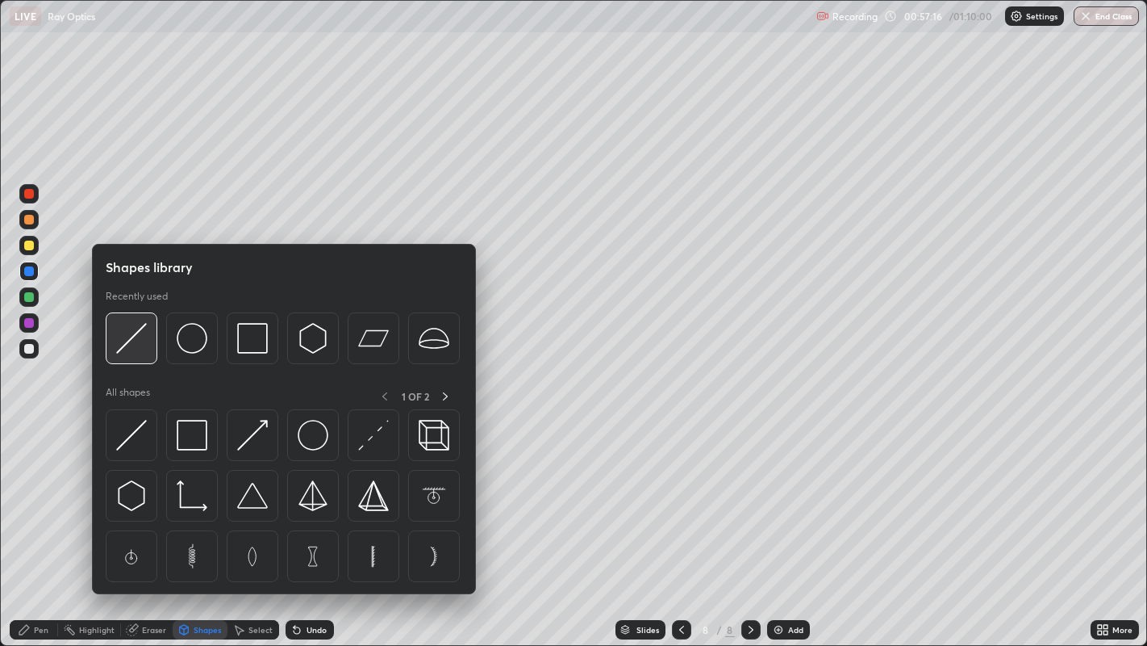
click at [123, 345] on img at bounding box center [131, 338] width 31 height 31
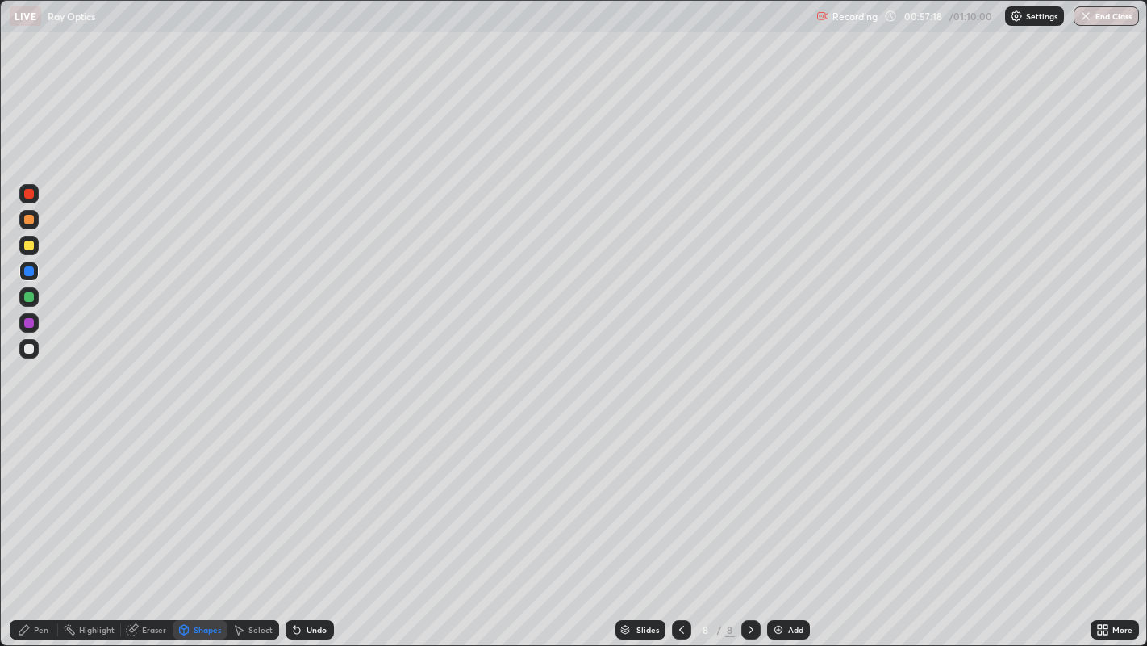
click at [31, 326] on div at bounding box center [29, 323] width 10 height 10
click at [38, 524] on div "Pen" at bounding box center [41, 629] width 15 height 8
click at [30, 194] on div at bounding box center [29, 194] width 10 height 10
click at [780, 524] on img at bounding box center [778, 629] width 13 height 13
click at [29, 297] on div at bounding box center [29, 297] width 10 height 10
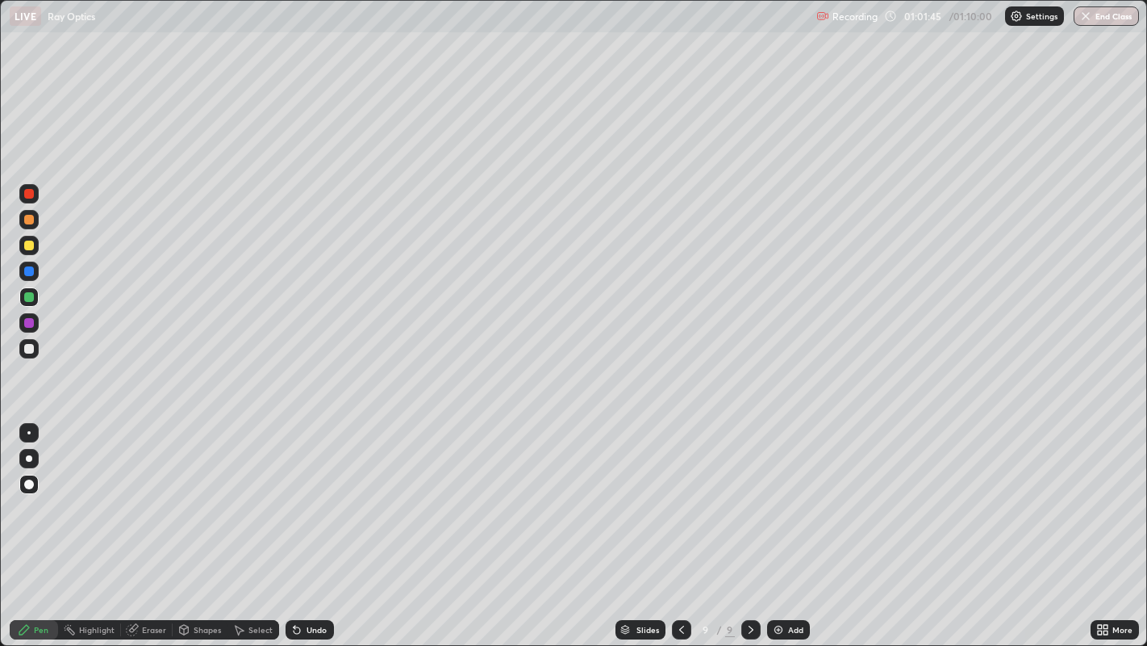
click at [298, 524] on icon at bounding box center [297, 630] width 6 height 6
click at [290, 524] on div "Undo" at bounding box center [310, 629] width 48 height 19
click at [206, 524] on div "Shapes" at bounding box center [200, 629] width 55 height 19
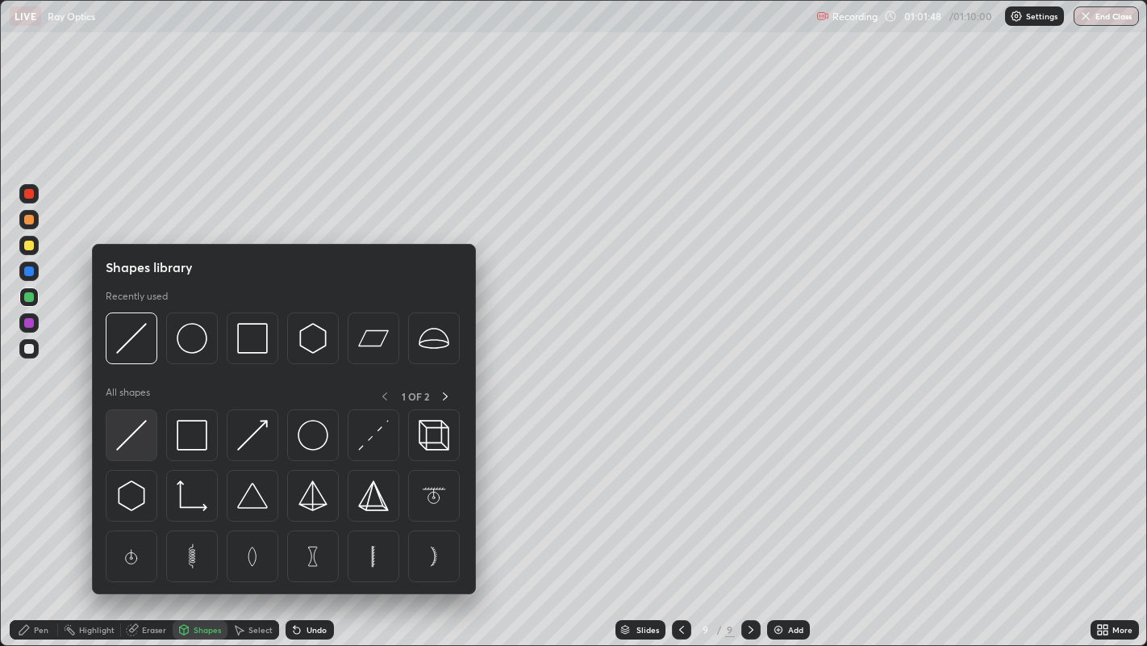
click at [132, 433] on img at bounding box center [131, 435] width 31 height 31
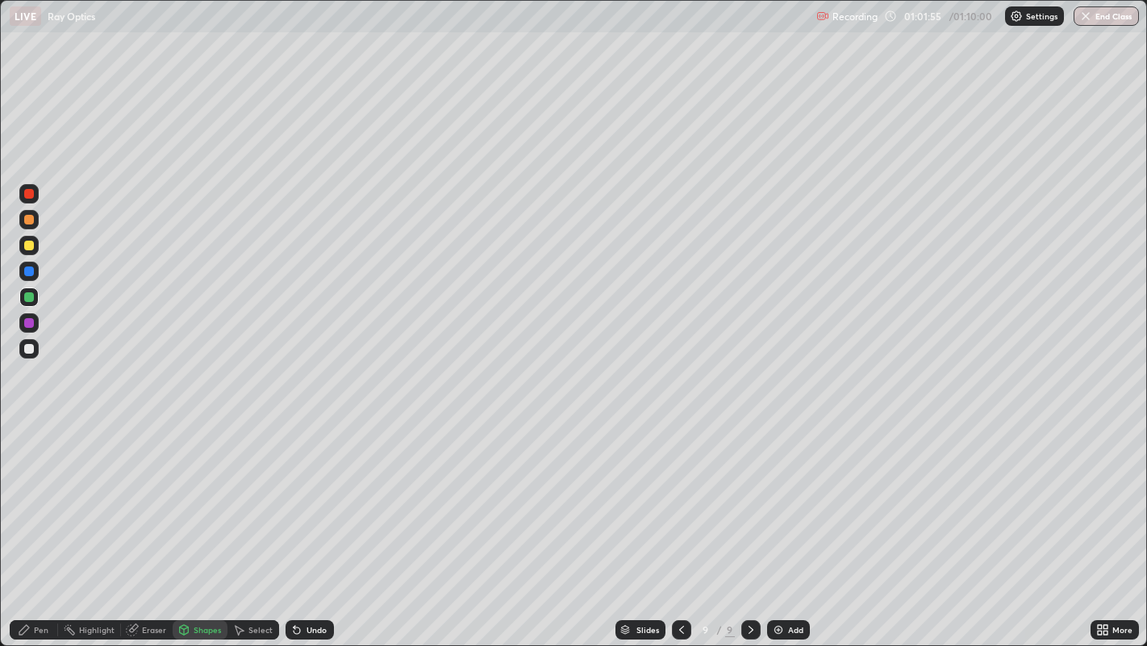
click at [28, 243] on div at bounding box center [29, 245] width 10 height 10
click at [28, 194] on div at bounding box center [29, 194] width 10 height 10
click at [33, 269] on div at bounding box center [29, 271] width 10 height 10
click at [309, 524] on div "Undo" at bounding box center [317, 629] width 20 height 8
click at [44, 524] on div "Pen" at bounding box center [34, 629] width 48 height 19
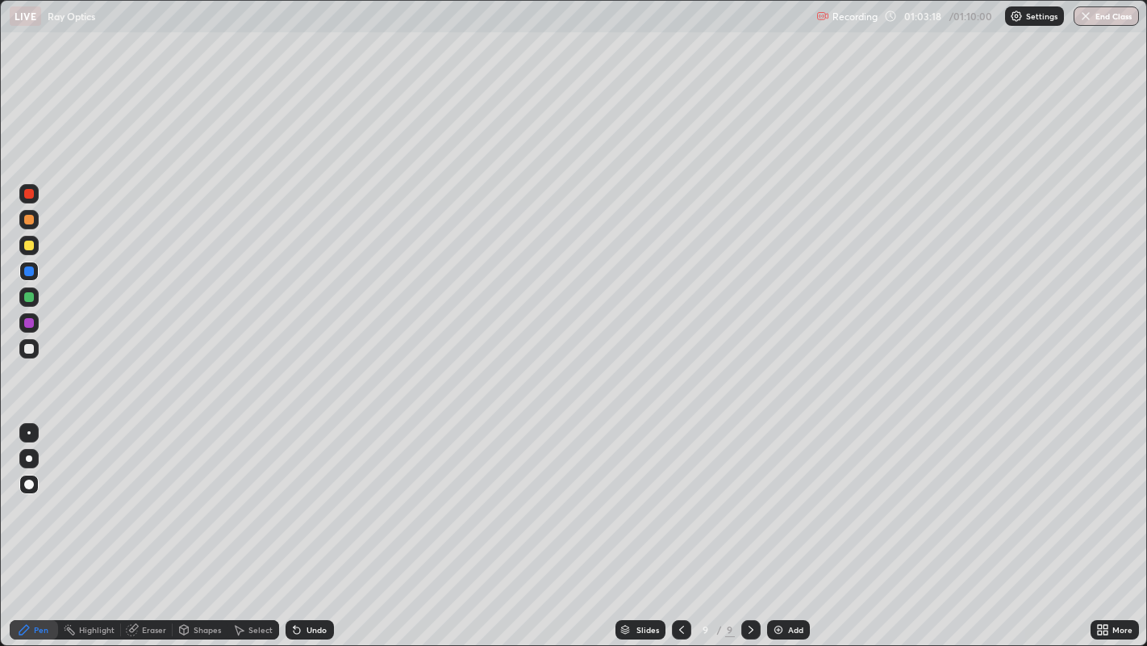
click at [28, 244] on div at bounding box center [29, 245] width 10 height 10
click at [1108, 19] on button "End Class" at bounding box center [1106, 15] width 65 height 19
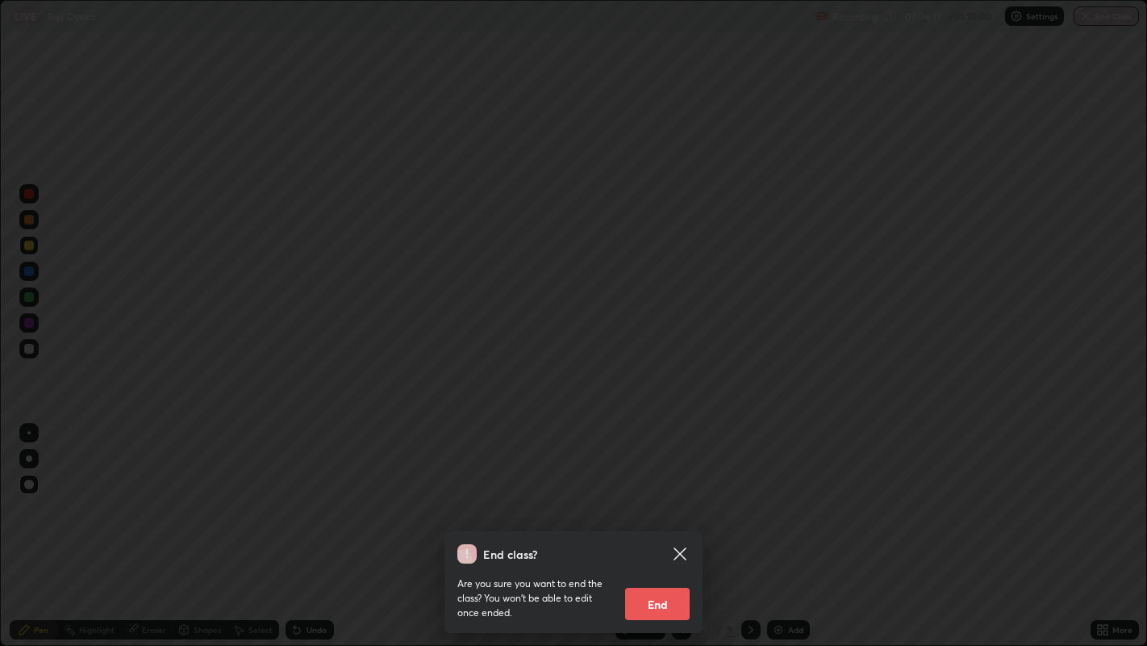
click at [675, 524] on button "End" at bounding box center [657, 603] width 65 height 32
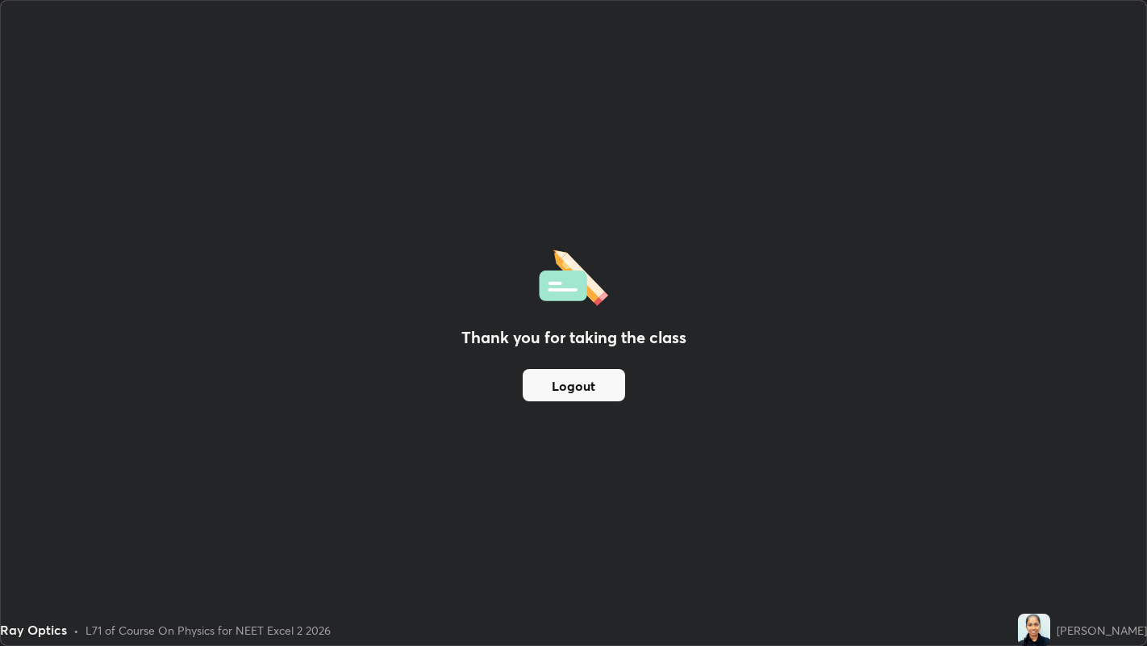
click at [578, 380] on button "Logout" at bounding box center [574, 385] width 102 height 32
click at [578, 379] on button "Logout" at bounding box center [574, 385] width 102 height 32
